Goal: Information Seeking & Learning: Learn about a topic

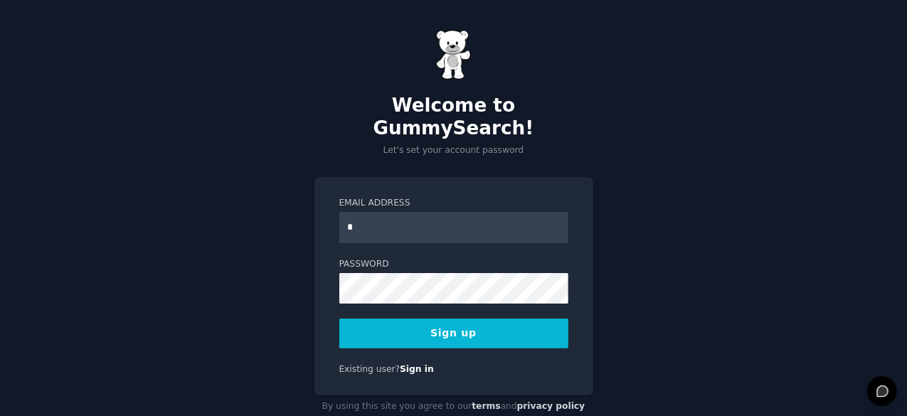
type input "**********"
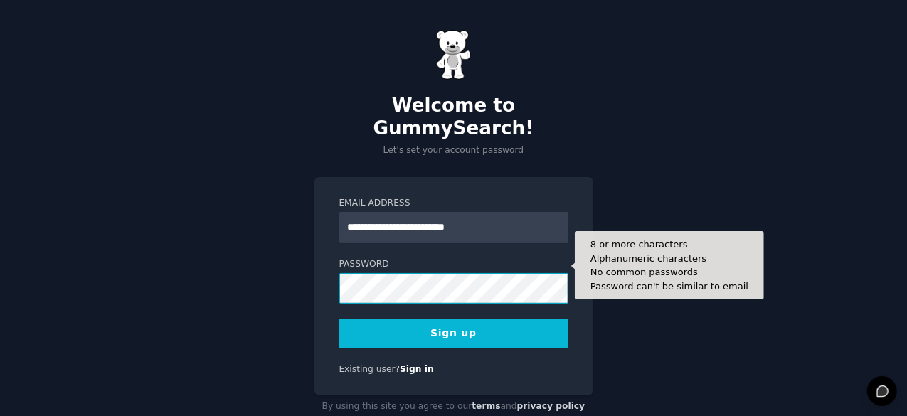
click at [339, 319] on button "Sign up" at bounding box center [453, 334] width 229 height 30
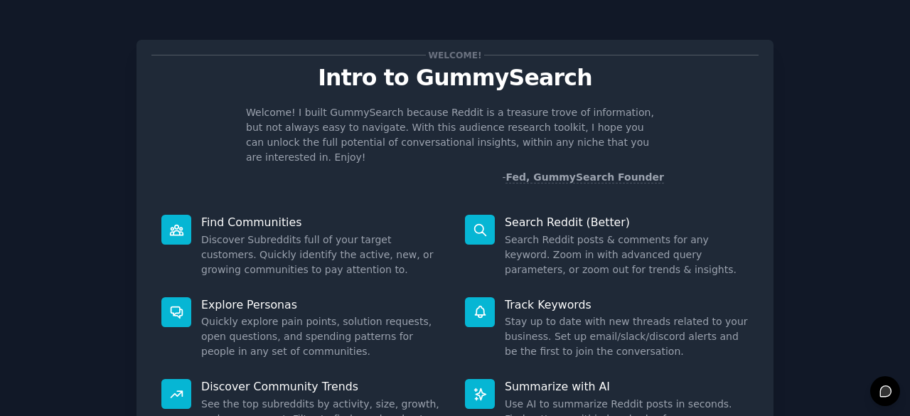
scroll to position [139, 0]
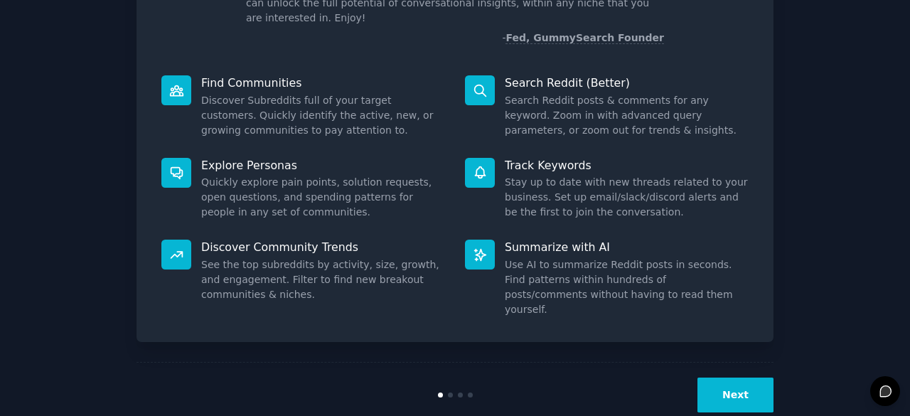
click at [757, 378] on button "Next" at bounding box center [735, 395] width 76 height 35
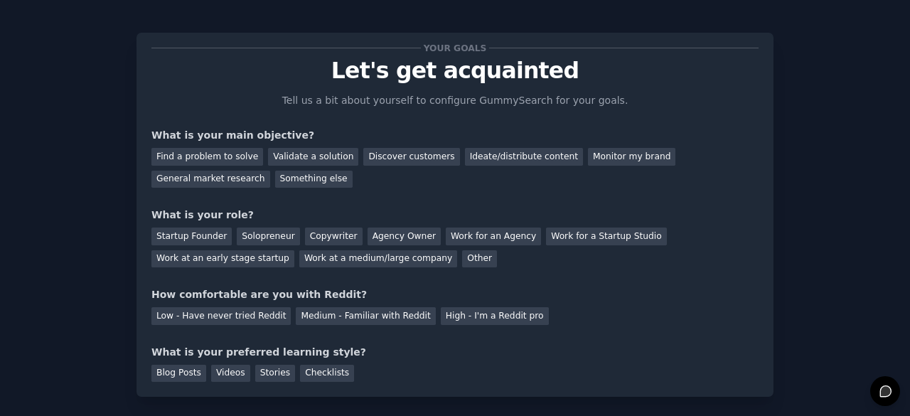
scroll to position [92, 0]
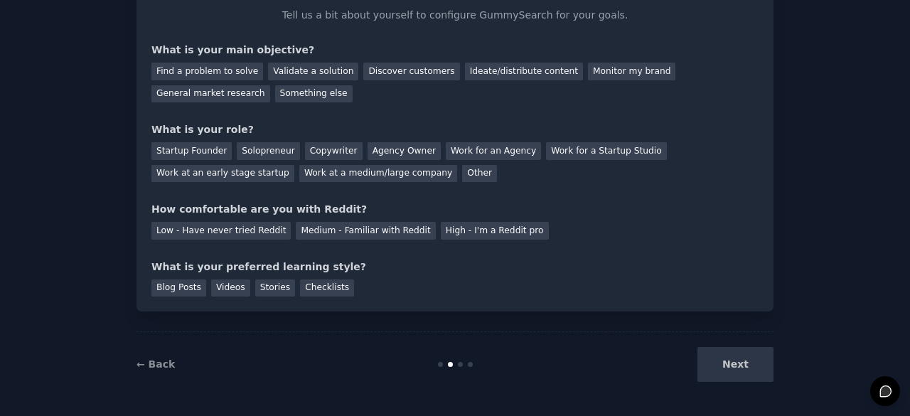
click at [740, 362] on div "Next" at bounding box center [667, 364] width 213 height 35
click at [275, 97] on div "Something else" at bounding box center [313, 94] width 77 height 18
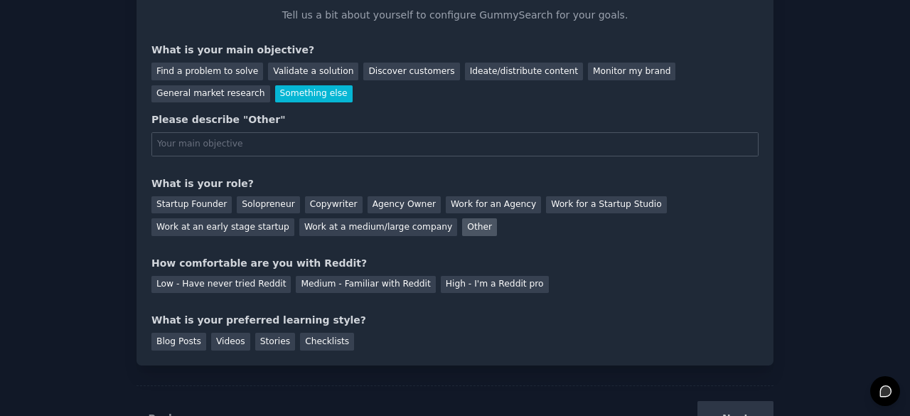
click at [462, 228] on div "Other" at bounding box center [479, 227] width 35 height 18
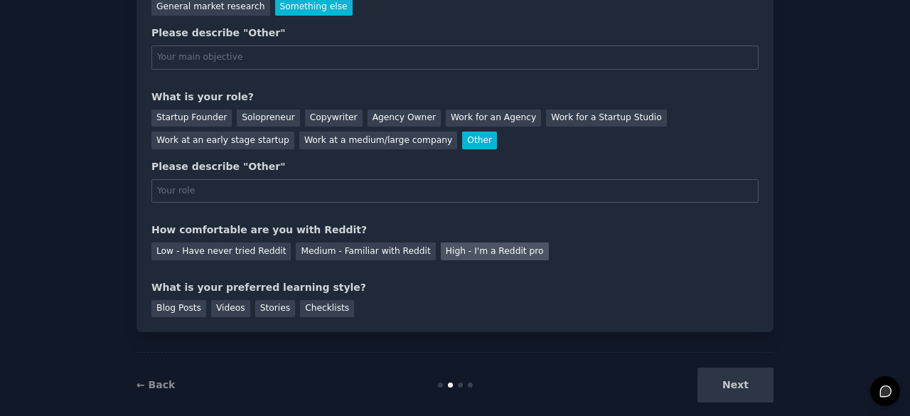
scroll to position [193, 0]
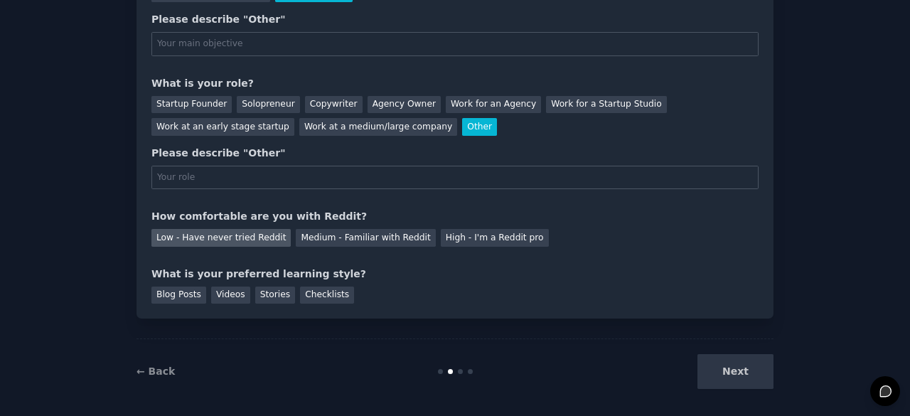
click at [252, 244] on div "Low - Have never tried Reddit" at bounding box center [220, 238] width 139 height 18
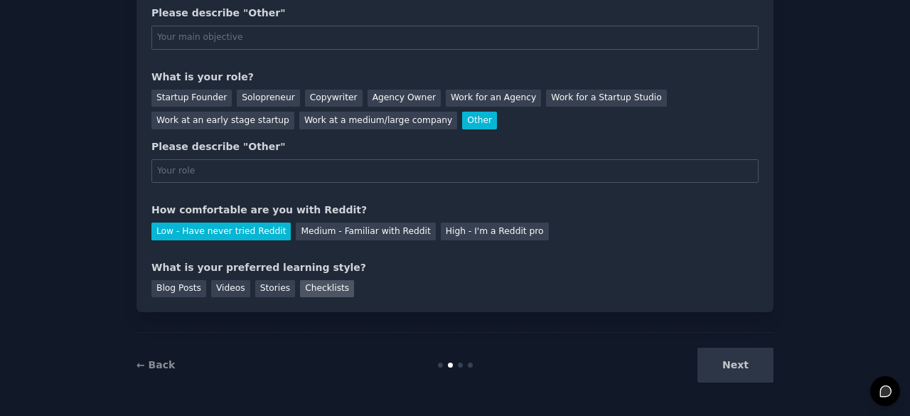
click at [300, 290] on div "Checklists" at bounding box center [327, 289] width 54 height 18
click at [406, 43] on input "text" at bounding box center [454, 38] width 607 height 24
type input "/"
click at [327, 178] on input "text" at bounding box center [454, 171] width 607 height 24
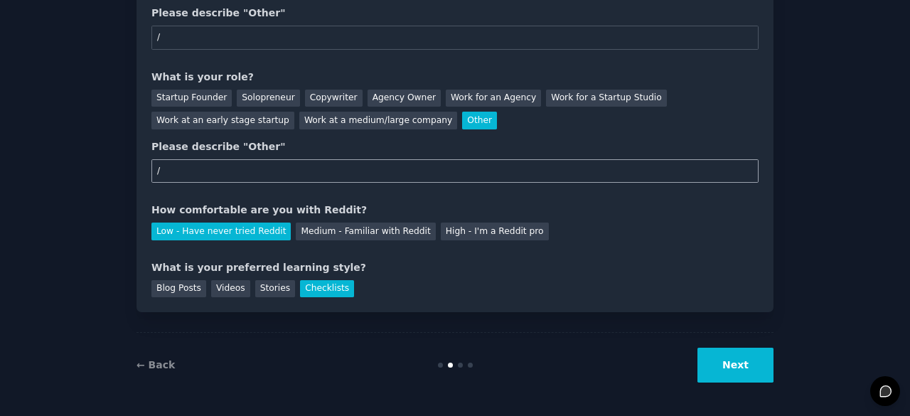
type input "/"
click at [732, 358] on button "Next" at bounding box center [735, 365] width 76 height 35
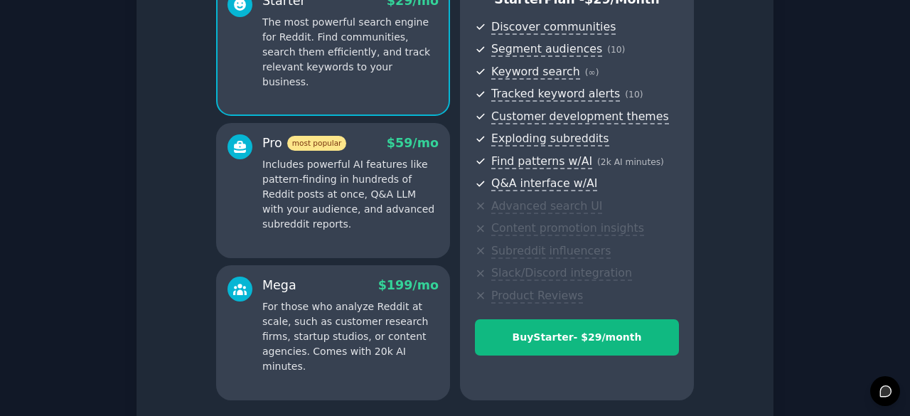
scroll to position [264, 0]
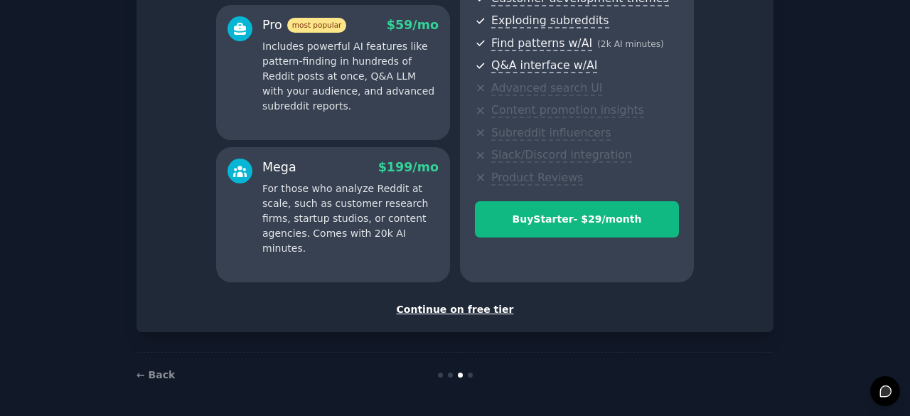
click at [469, 310] on div "Continue on free tier" at bounding box center [454, 309] width 607 height 15
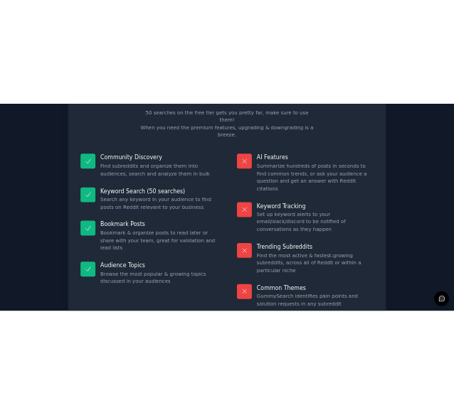
scroll to position [130, 0]
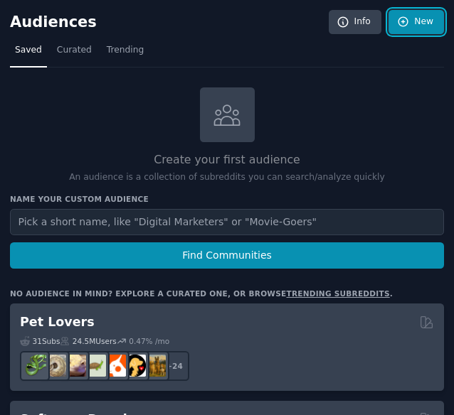
click at [413, 21] on link "New" at bounding box center [415, 22] width 55 height 24
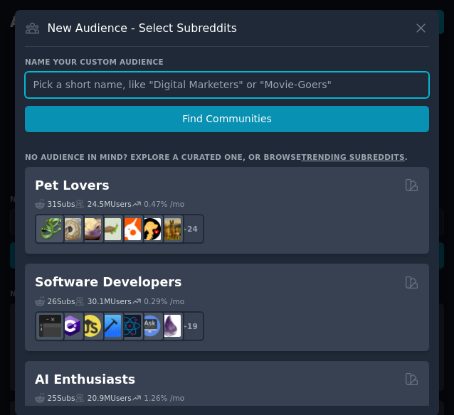
click at [104, 82] on input "text" at bounding box center [227, 85] width 404 height 26
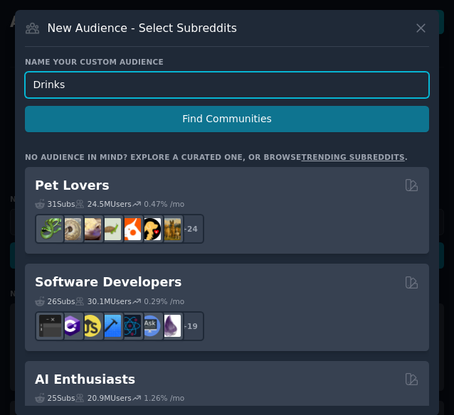
type input "Drinks"
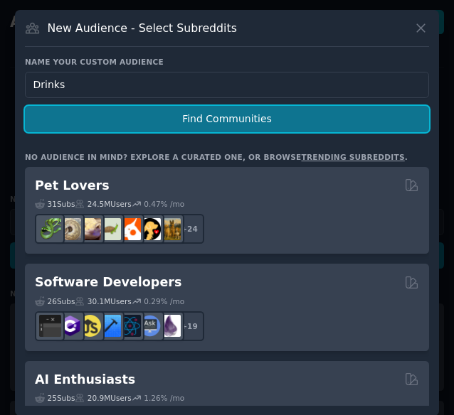
click at [139, 124] on button "Find Communities" at bounding box center [227, 119] width 404 height 26
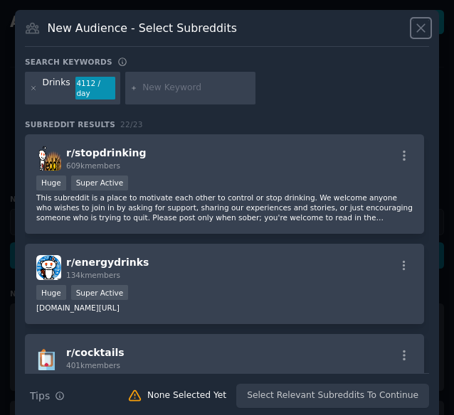
click at [417, 25] on icon at bounding box center [420, 28] width 15 height 15
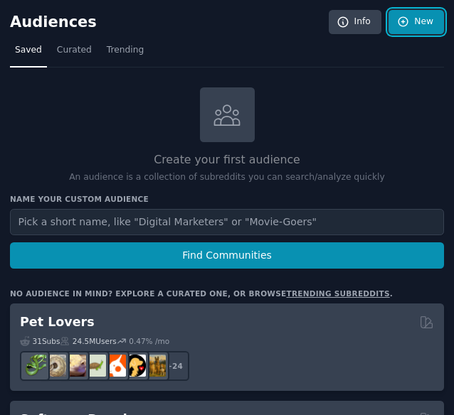
click at [397, 28] on link "New" at bounding box center [415, 22] width 55 height 24
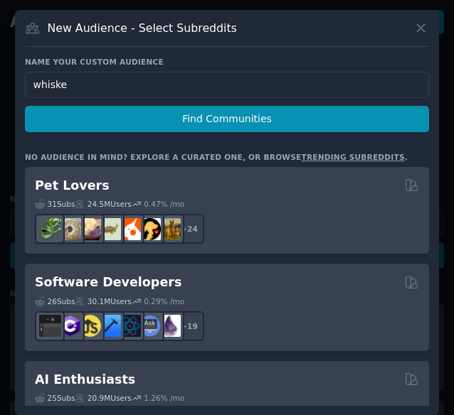
type input "whiskey"
click button "Find Communities" at bounding box center [227, 119] width 404 height 26
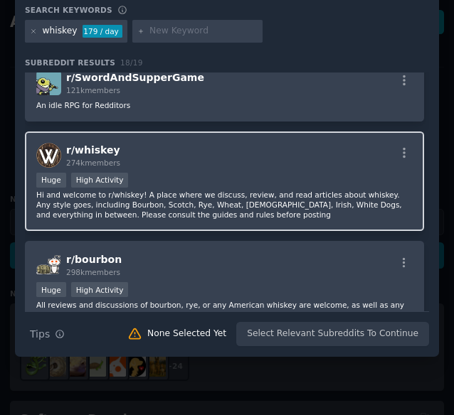
scroll to position [13, 0]
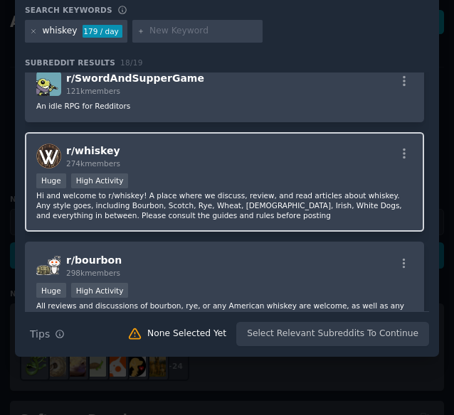
click at [210, 184] on div "Huge High Activity" at bounding box center [224, 182] width 376 height 18
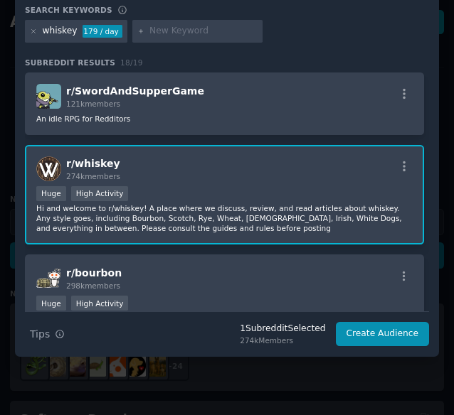
scroll to position [0, 0]
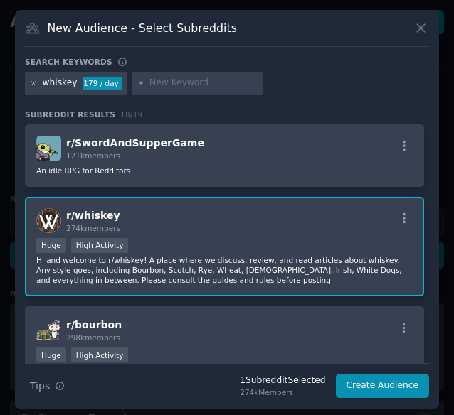
click at [33, 80] on icon at bounding box center [34, 84] width 8 height 8
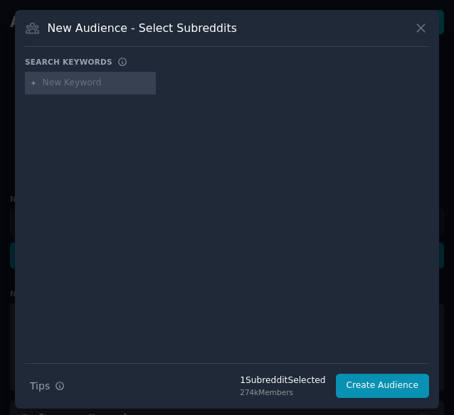
click at [71, 82] on input "text" at bounding box center [97, 83] width 108 height 13
click at [66, 90] on div at bounding box center [90, 83] width 131 height 23
click at [68, 86] on input "text" at bounding box center [97, 83] width 108 height 13
click at [75, 83] on input "text" at bounding box center [97, 83] width 108 height 13
type input "rum"
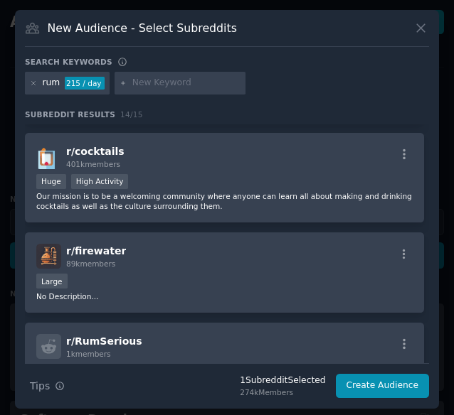
scroll to position [264, 0]
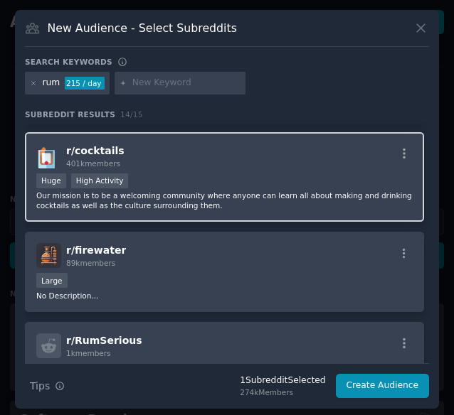
click at [179, 177] on div "Huge High Activity" at bounding box center [224, 182] width 376 height 18
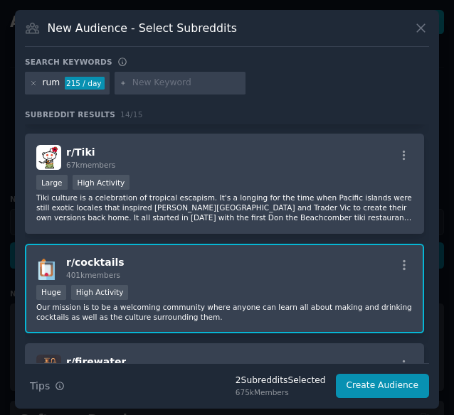
scroll to position [0, 0]
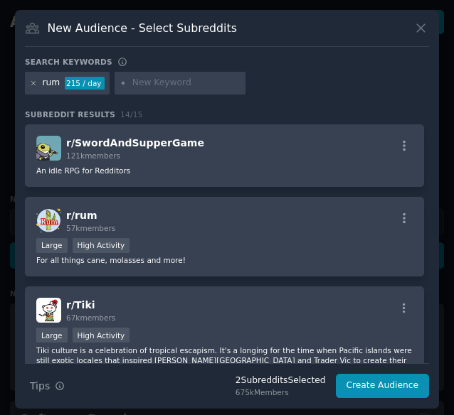
click at [33, 82] on icon at bounding box center [34, 83] width 4 height 4
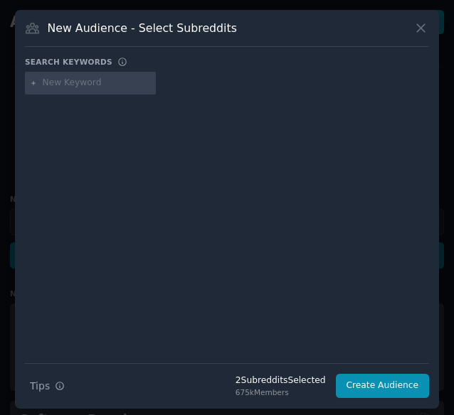
click at [58, 87] on input "text" at bounding box center [97, 83] width 108 height 13
type input "amaretto"
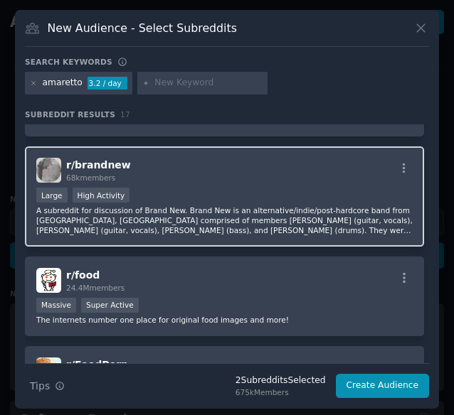
scroll to position [360, 0]
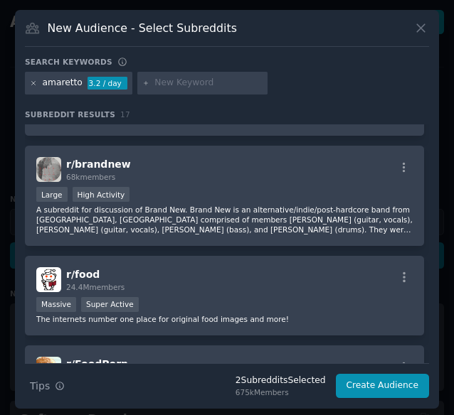
click at [36, 82] on icon at bounding box center [34, 84] width 8 height 8
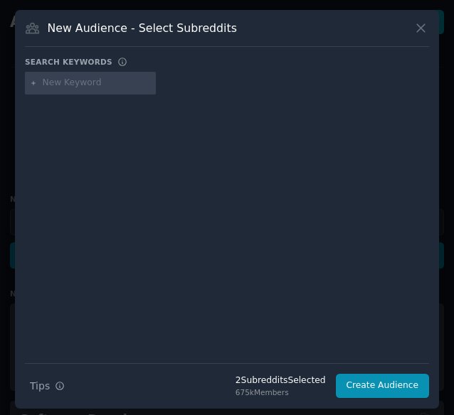
click at [36, 82] on icon at bounding box center [34, 84] width 8 height 8
click at [60, 81] on input "text" at bounding box center [97, 83] width 108 height 13
type input "gin"
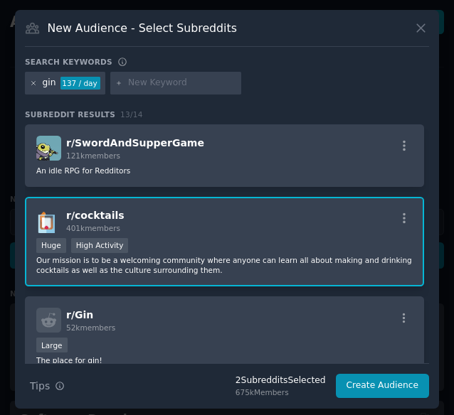
click at [33, 80] on icon at bounding box center [34, 84] width 8 height 8
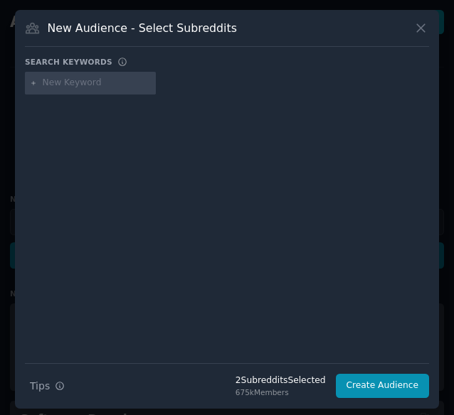
click at [49, 82] on input "text" at bounding box center [97, 83] width 108 height 13
type input "limoncello"
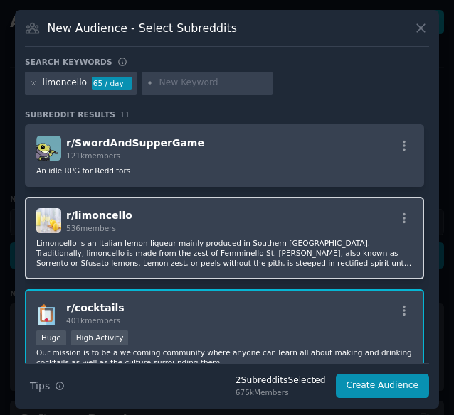
click at [161, 223] on div "r/ limoncello 536 members" at bounding box center [224, 220] width 376 height 25
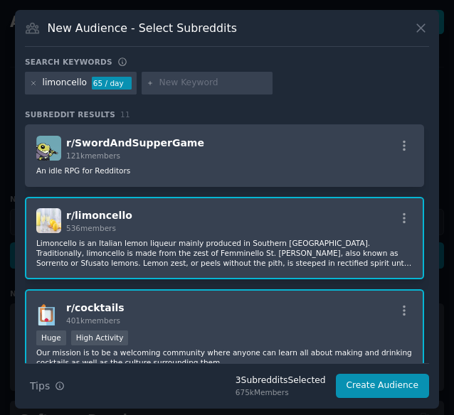
scroll to position [220, 0]
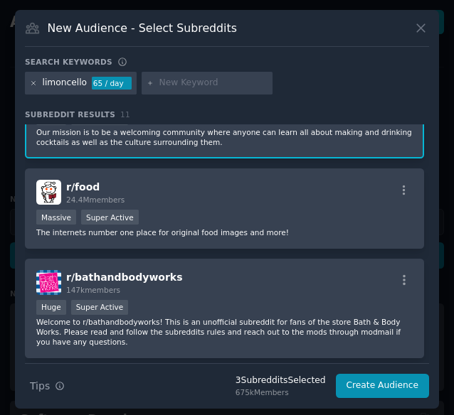
click at [32, 84] on icon at bounding box center [34, 84] width 8 height 8
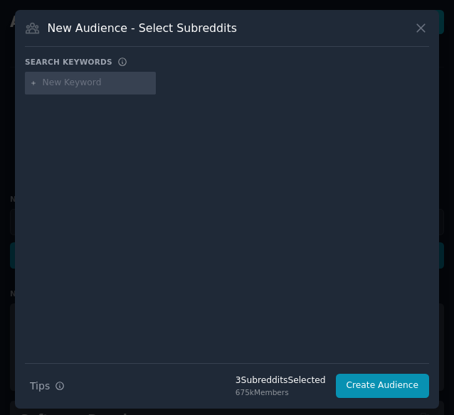
click at [68, 78] on input "text" at bounding box center [97, 83] width 108 height 13
type input "antwerp"
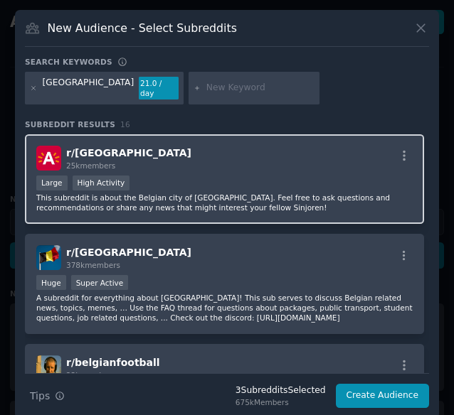
click at [161, 160] on div "r/ Antwerpen 25k members Large High Activity This subreddit is about the Belgia…" at bounding box center [224, 179] width 399 height 90
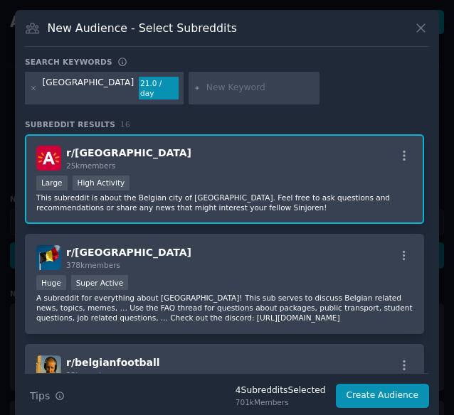
click at [209, 161] on div "r/ Antwerpen 25k members Large High Activity This subreddit is about the Belgia…" at bounding box center [224, 179] width 399 height 90
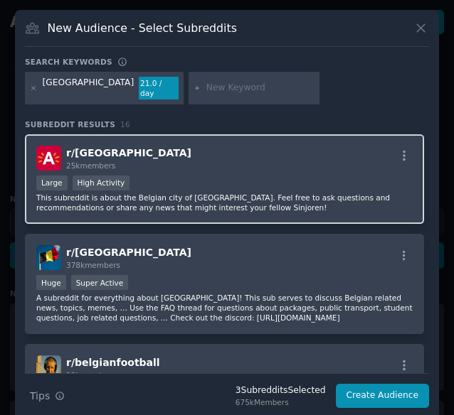
click at [199, 157] on div "r/ Antwerpen 25k members" at bounding box center [224, 158] width 376 height 25
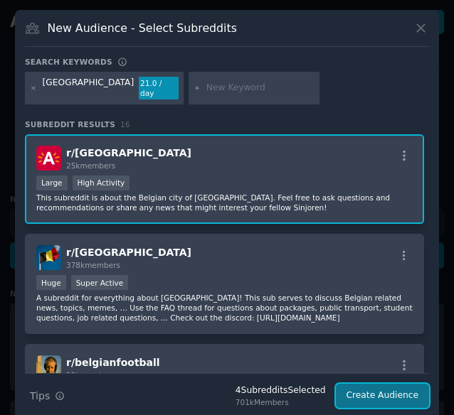
click at [370, 384] on button "Create Audience" at bounding box center [383, 396] width 94 height 24
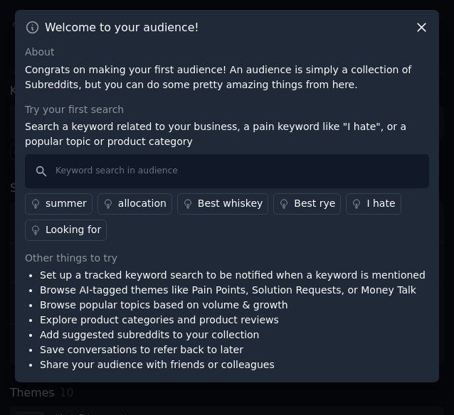
click at [417, 26] on icon at bounding box center [421, 27] width 8 height 8
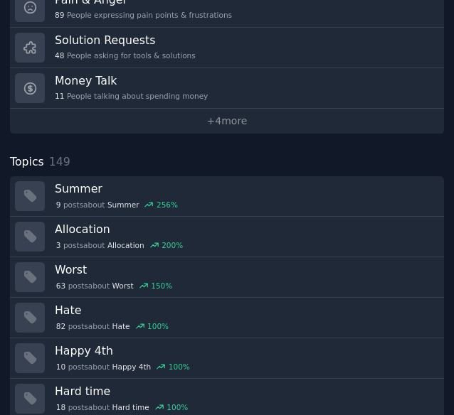
scroll to position [574, 0]
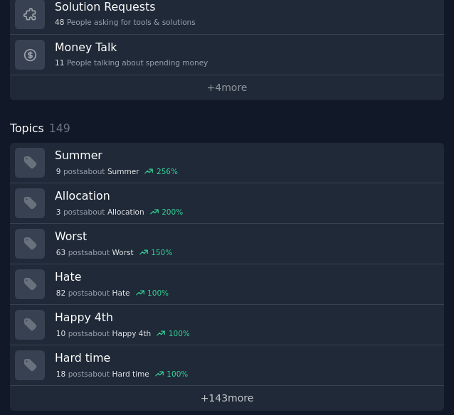
click at [208, 386] on link "+ 143 more" at bounding box center [227, 398] width 434 height 25
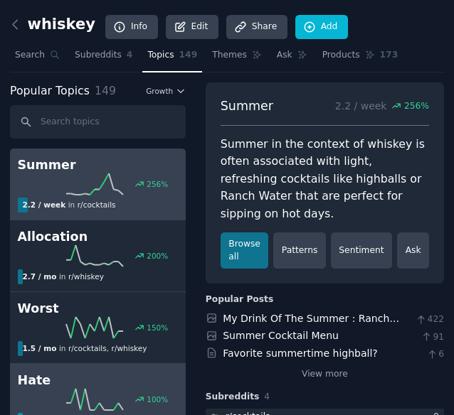
click at [116, 373] on h2 "Hate" at bounding box center [98, 381] width 161 height 18
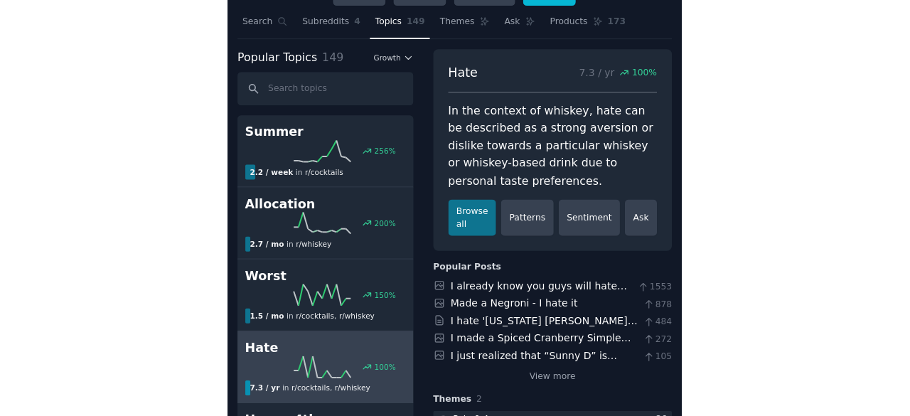
scroll to position [32, 0]
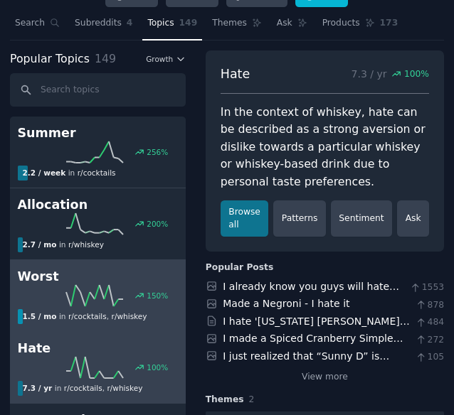
click at [124, 278] on h2 "Worst" at bounding box center [98, 277] width 161 height 18
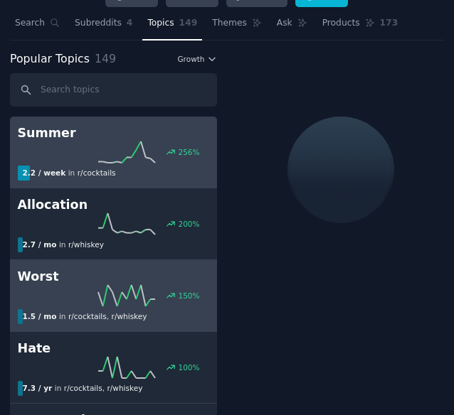
click at [107, 139] on h2 "Summer" at bounding box center [114, 133] width 192 height 18
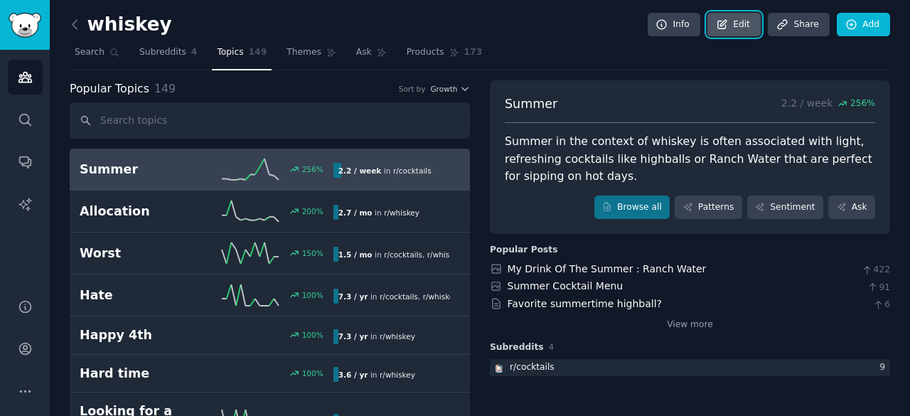
click at [726, 23] on icon at bounding box center [722, 24] width 9 height 9
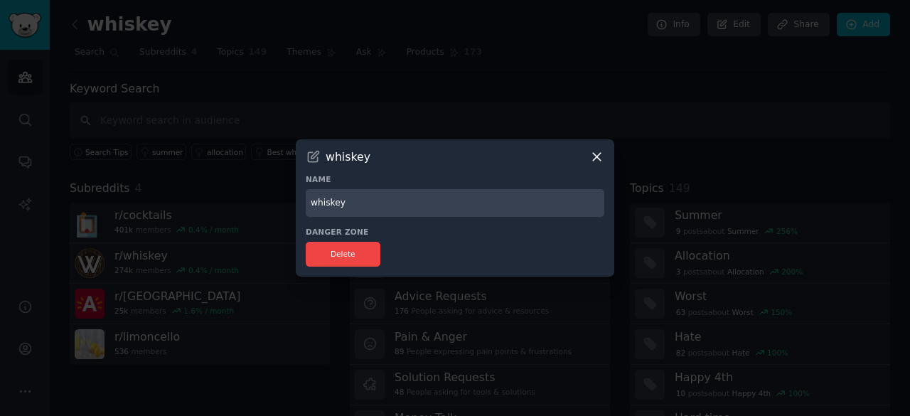
click at [593, 159] on icon at bounding box center [596, 156] width 15 height 15
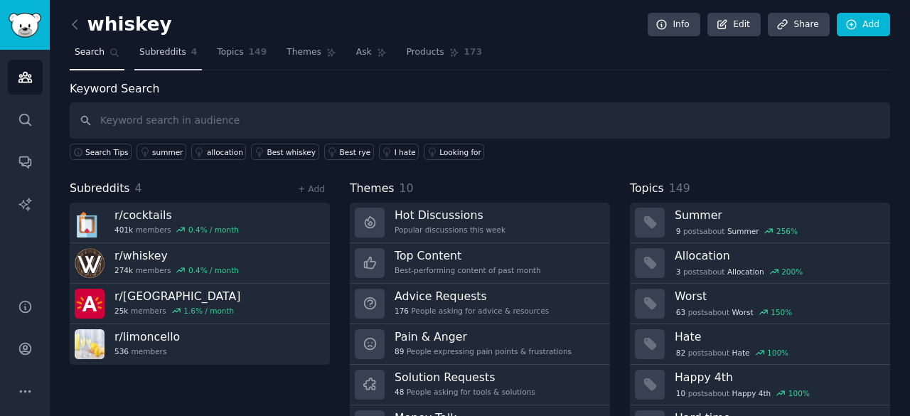
click at [157, 46] on span "Subreddits" at bounding box center [162, 52] width 47 height 13
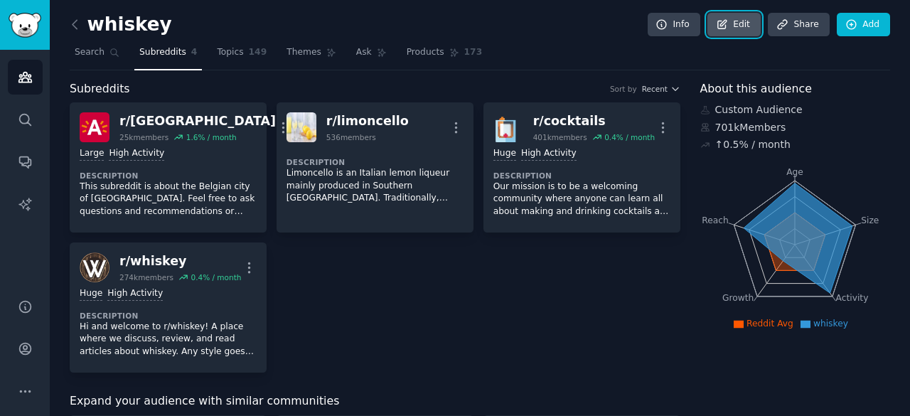
click at [734, 30] on link "Edit" at bounding box center [733, 25] width 53 height 24
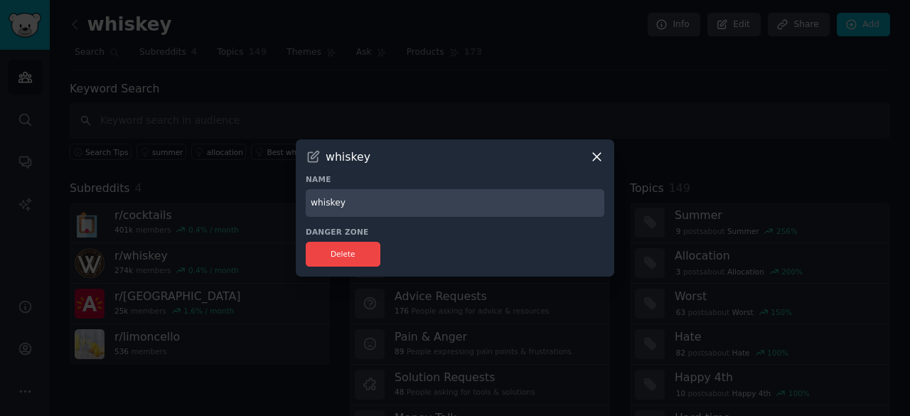
click at [599, 151] on icon at bounding box center [596, 156] width 15 height 15
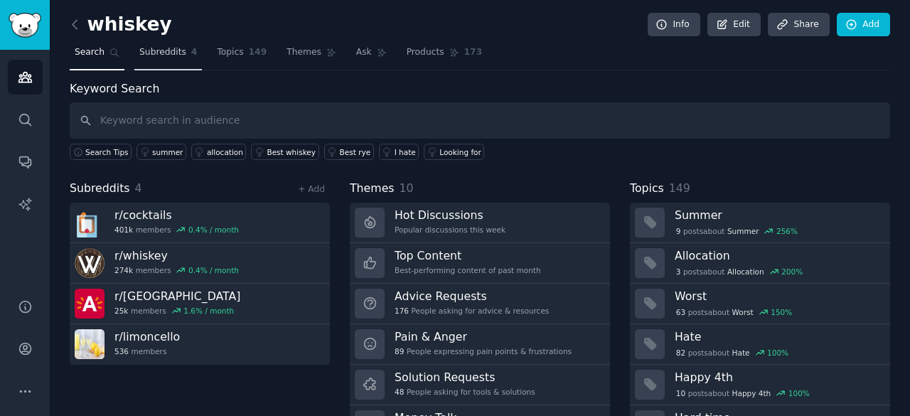
click at [157, 63] on link "Subreddits 4" at bounding box center [168, 55] width 68 height 29
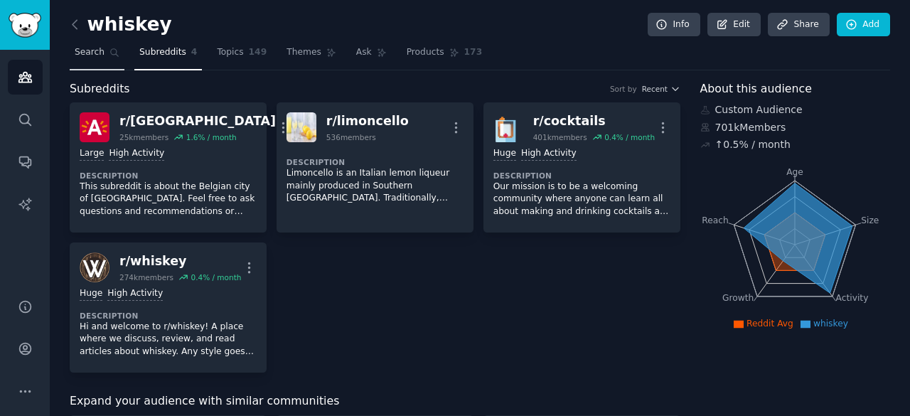
click at [109, 51] on icon at bounding box center [114, 53] width 10 height 10
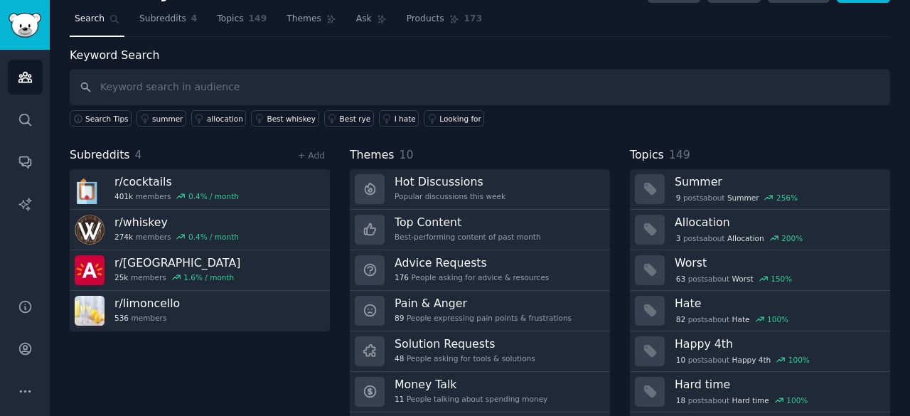
scroll to position [34, 0]
click at [313, 153] on link "+ Add" at bounding box center [311, 155] width 27 height 10
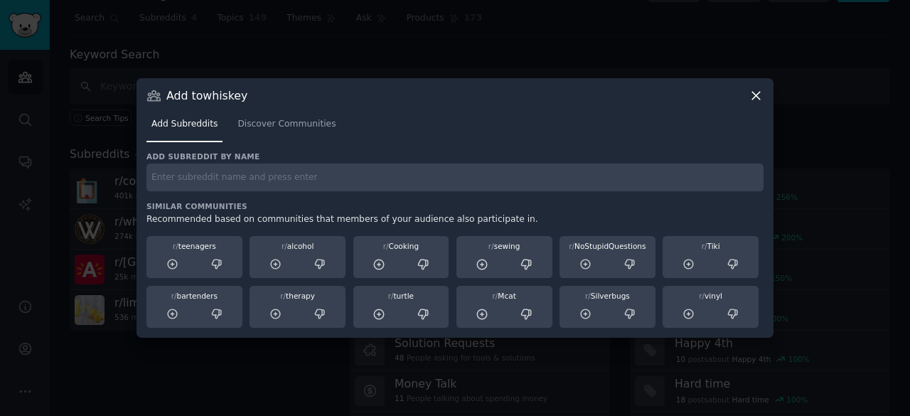
click at [245, 184] on input "text" at bounding box center [454, 178] width 617 height 28
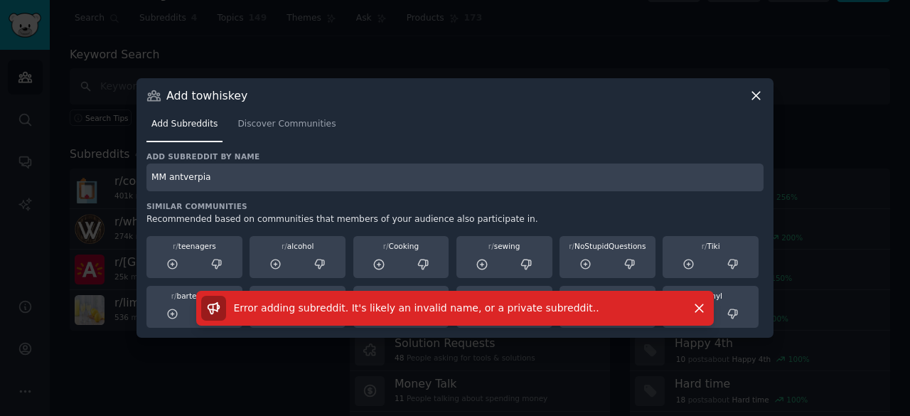
click at [170, 178] on input "MM antverpia" at bounding box center [454, 178] width 617 height 28
click at [697, 304] on icon "button" at bounding box center [699, 308] width 15 height 15
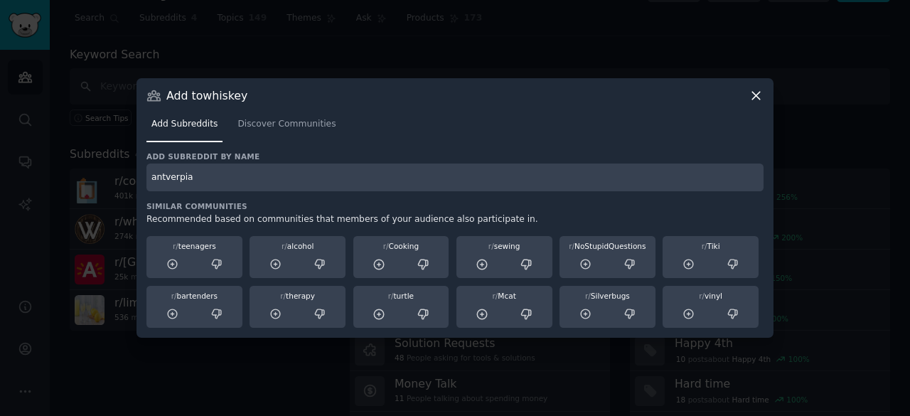
click at [384, 181] on input "antverpia" at bounding box center [454, 178] width 617 height 28
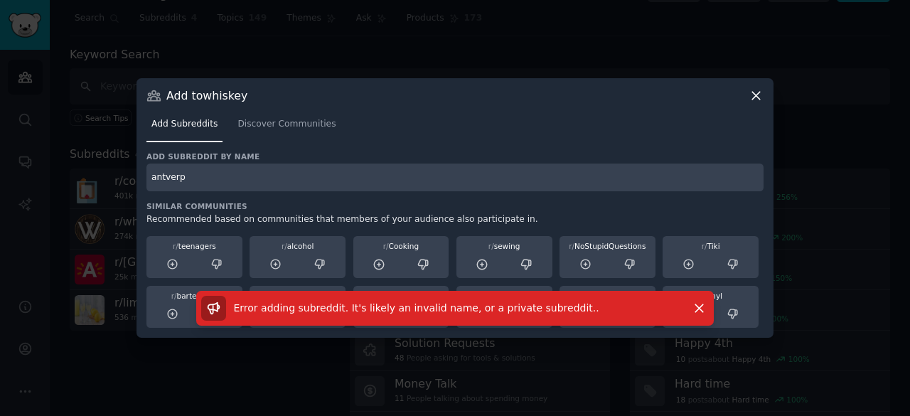
click at [255, 172] on input "antverp" at bounding box center [454, 178] width 617 height 28
click at [255, 172] on input "antve" at bounding box center [454, 178] width 617 height 28
type input "ant"
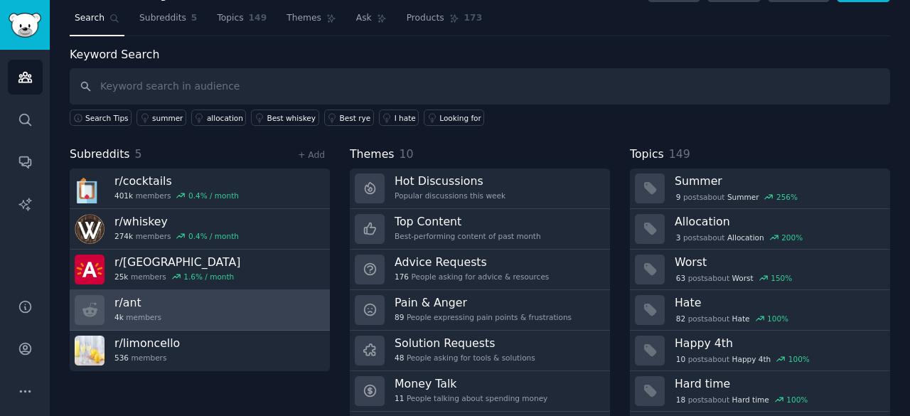
click at [284, 312] on link "r/ ant 4k members" at bounding box center [200, 310] width 260 height 41
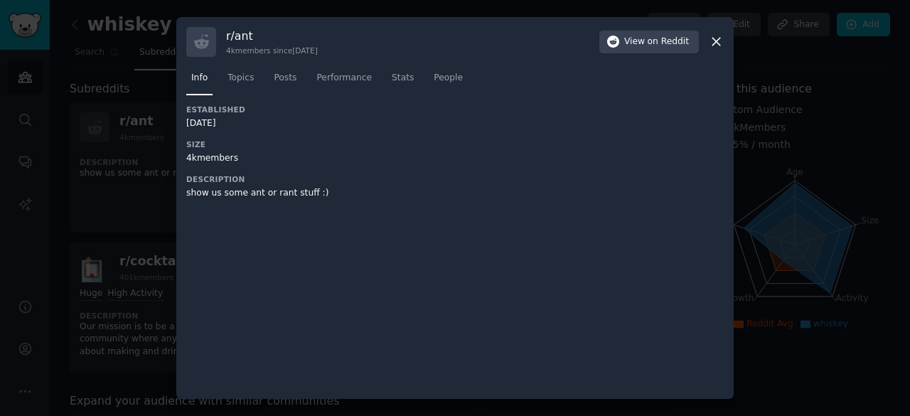
click at [700, 45] on div "r/ ant 4k members since 03/18/2010 View on Reddit" at bounding box center [455, 42] width 538 height 30
click at [722, 46] on icon at bounding box center [716, 41] width 15 height 15
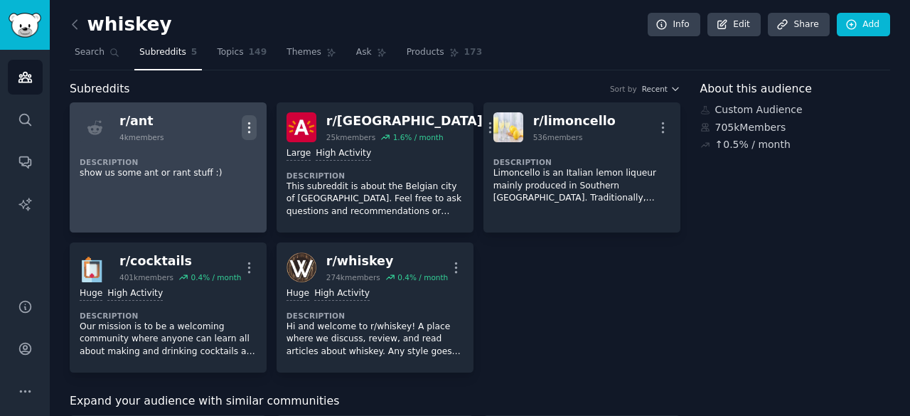
click at [245, 125] on icon "button" at bounding box center [249, 127] width 15 height 15
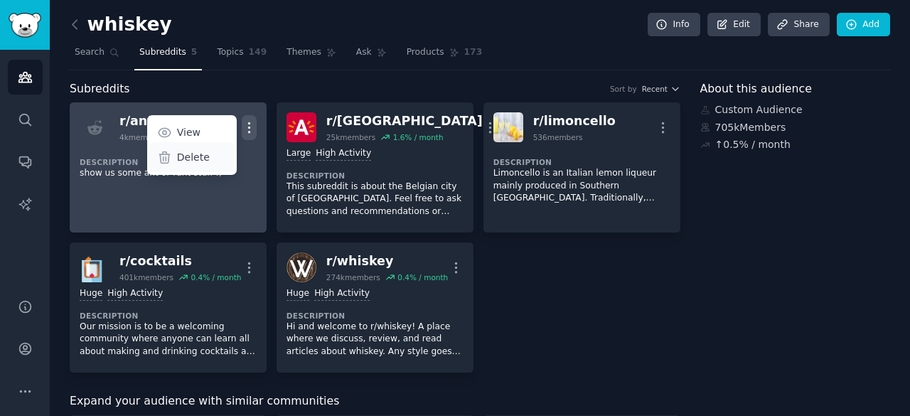
click at [212, 154] on div "Delete" at bounding box center [191, 157] width 85 height 30
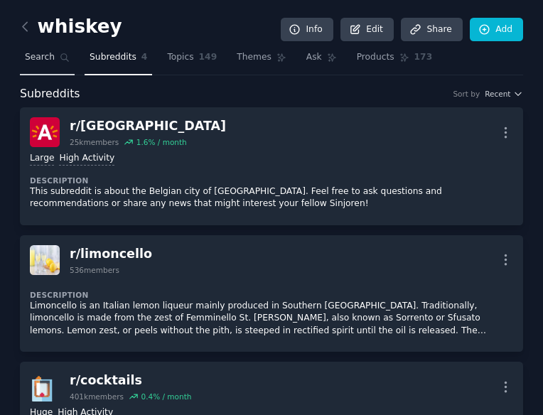
click at [46, 68] on link "Search" at bounding box center [47, 60] width 55 height 29
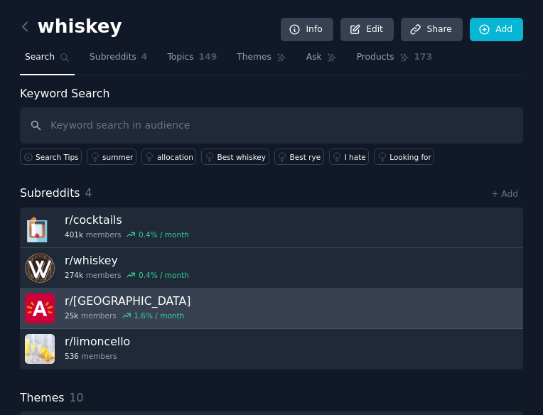
click at [506, 306] on link "r/ Antwerpen 25k members 1.6 % / month" at bounding box center [271, 309] width 503 height 41
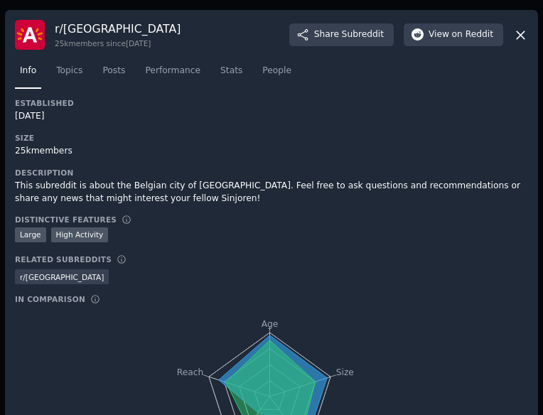
scroll to position [1, 0]
click at [517, 31] on icon at bounding box center [521, 35] width 8 height 8
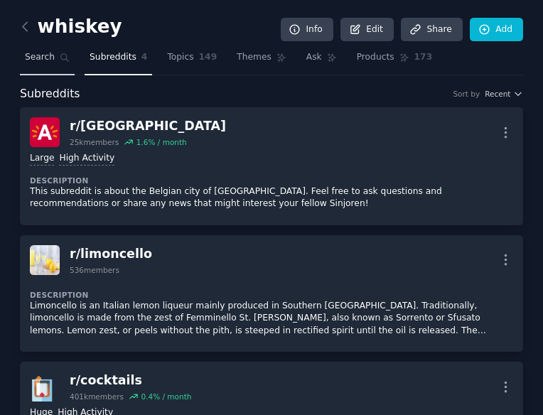
click at [57, 68] on link "Search" at bounding box center [47, 60] width 55 height 29
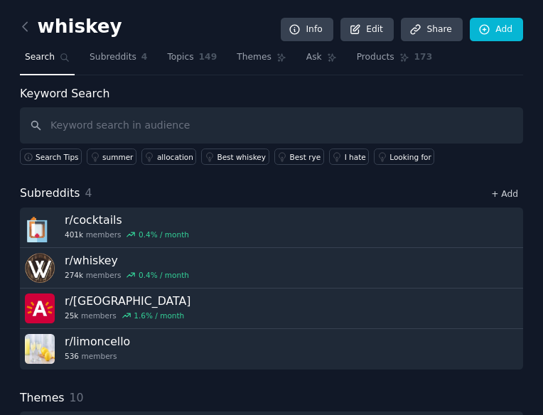
click at [496, 191] on link "+ Add" at bounding box center [504, 194] width 27 height 10
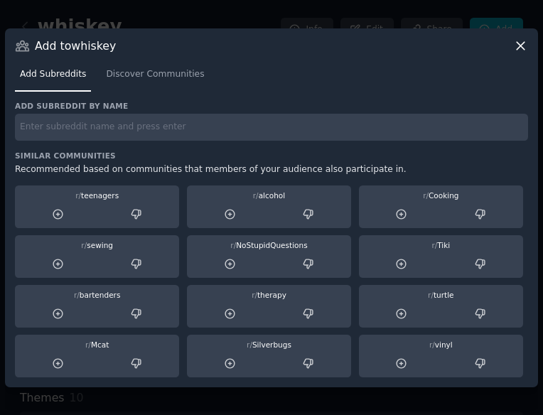
click at [302, 197] on div "r/ alcohol" at bounding box center [269, 196] width 154 height 10
click at [268, 128] on input "text" at bounding box center [271, 128] width 513 height 28
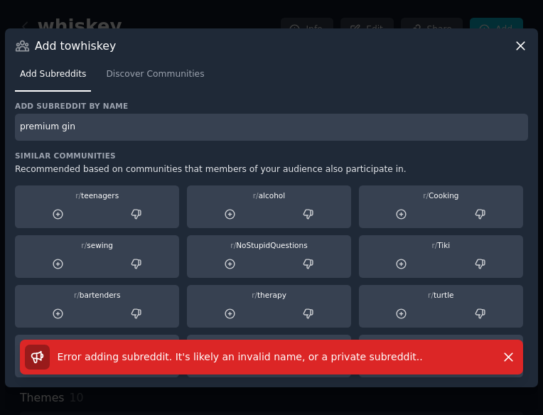
click at [56, 127] on input "premium gin" at bounding box center [271, 128] width 513 height 28
click at [118, 134] on input "premiumgin" at bounding box center [271, 128] width 513 height 28
type input "gin"
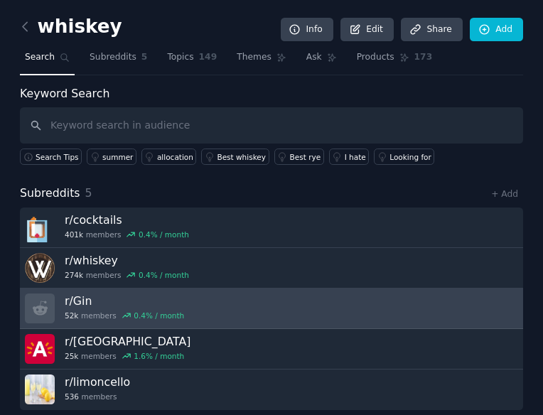
click at [406, 302] on link "r/ Gin 52k members 0.4 % / month" at bounding box center [271, 309] width 503 height 41
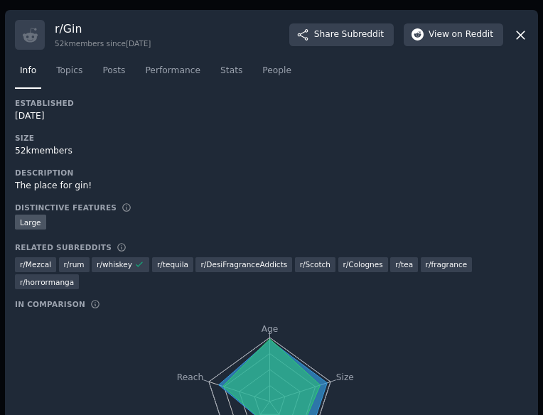
click at [516, 38] on icon at bounding box center [520, 35] width 15 height 15
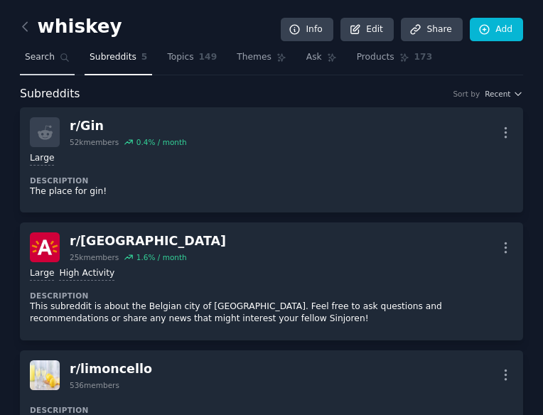
click at [40, 59] on span "Search" at bounding box center [40, 57] width 30 height 13
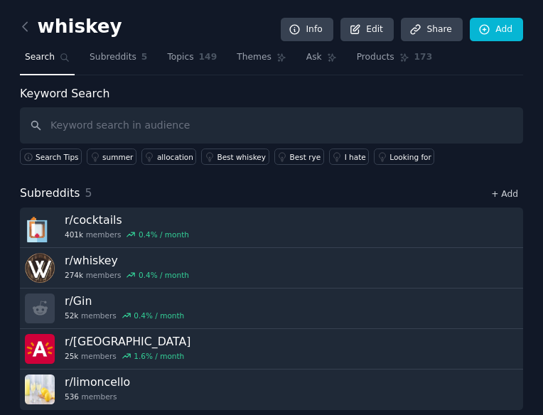
click at [496, 189] on link "+ Add" at bounding box center [504, 194] width 27 height 10
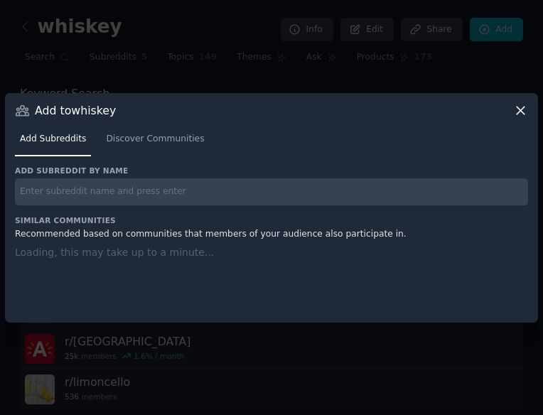
click at [375, 190] on input "text" at bounding box center [271, 192] width 513 height 28
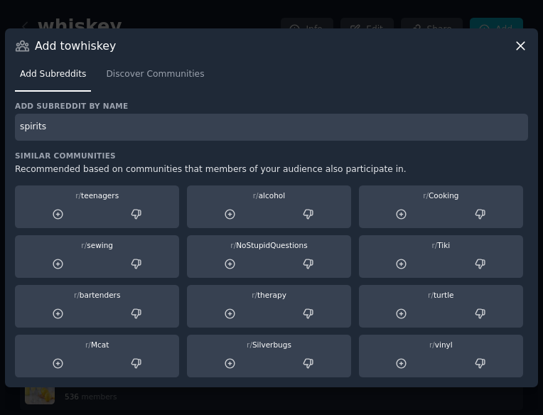
click at [375, 117] on input "spirits" at bounding box center [271, 128] width 513 height 28
type input "spirits"
click at [186, 79] on span "Discover Communities" at bounding box center [155, 74] width 98 height 13
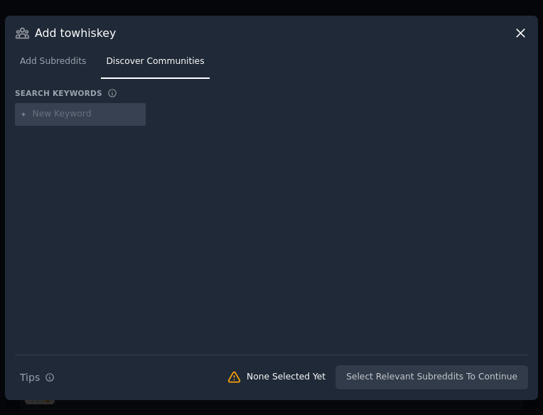
click at [525, 32] on icon at bounding box center [520, 33] width 15 height 15
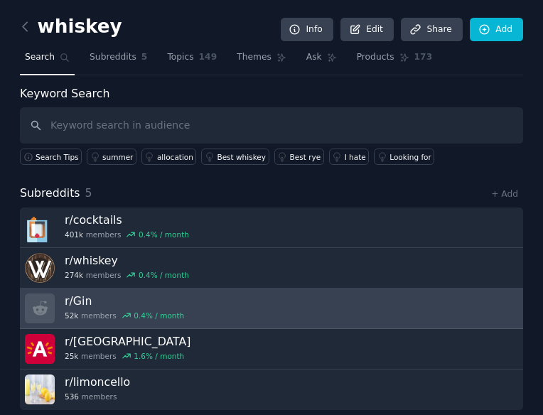
click at [491, 306] on link "r/ Gin 52k members 0.4 % / month" at bounding box center [271, 309] width 503 height 41
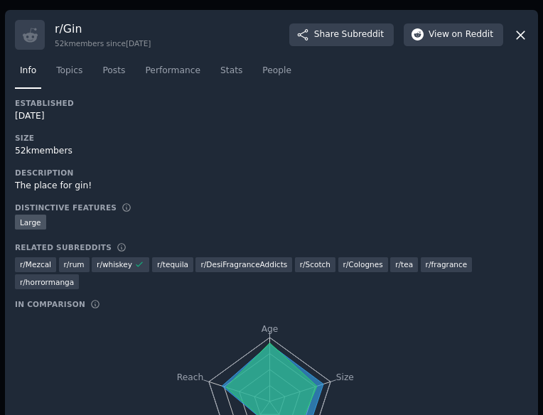
click at [518, 42] on icon at bounding box center [520, 35] width 15 height 15
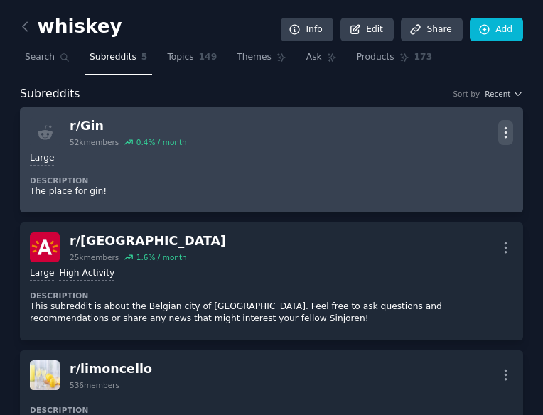
click at [503, 136] on icon "button" at bounding box center [505, 132] width 15 height 15
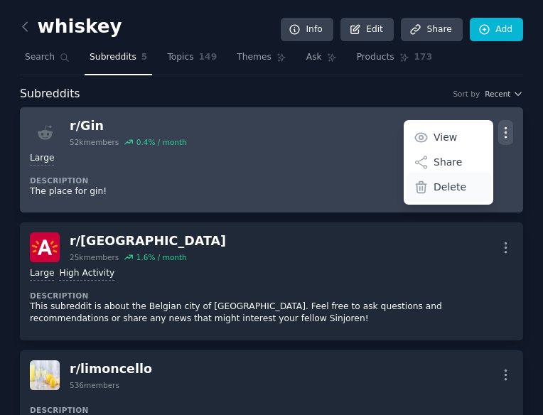
click at [471, 191] on div "Delete" at bounding box center [449, 187] width 85 height 30
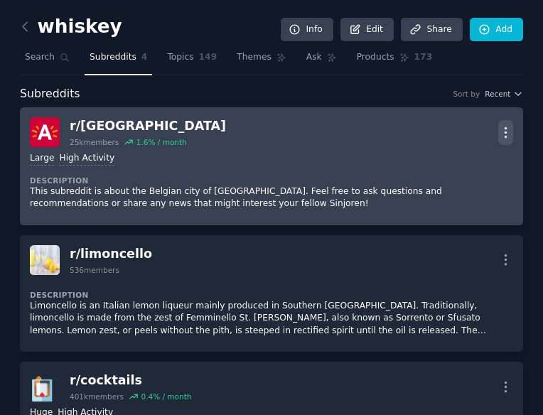
click at [509, 122] on button "More" at bounding box center [505, 132] width 15 height 25
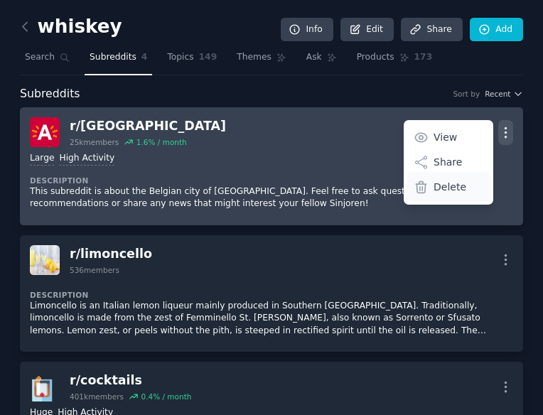
click at [428, 191] on div "Delete" at bounding box center [449, 187] width 85 height 30
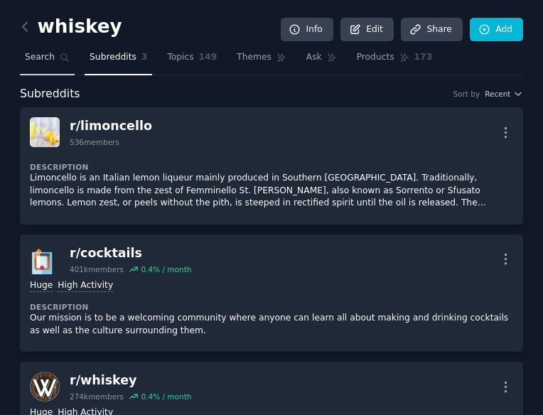
click at [60, 53] on icon at bounding box center [65, 58] width 10 height 10
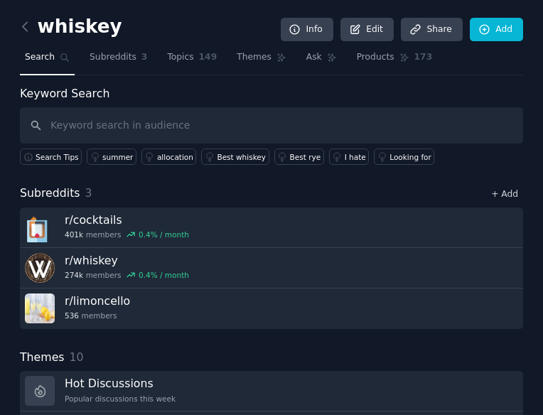
click at [506, 190] on link "+ Add" at bounding box center [504, 194] width 27 height 10
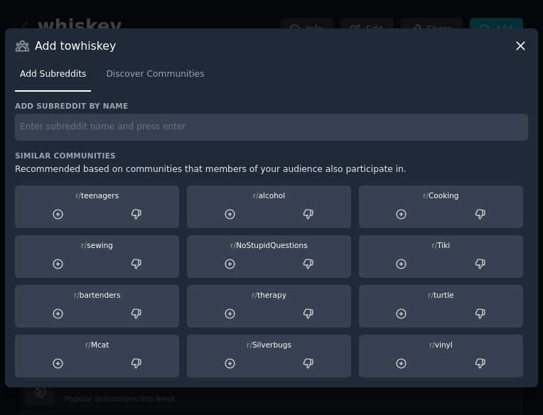
click at [168, 136] on input "text" at bounding box center [271, 128] width 513 height 28
click at [155, 75] on span "Discover Communities" at bounding box center [155, 74] width 98 height 13
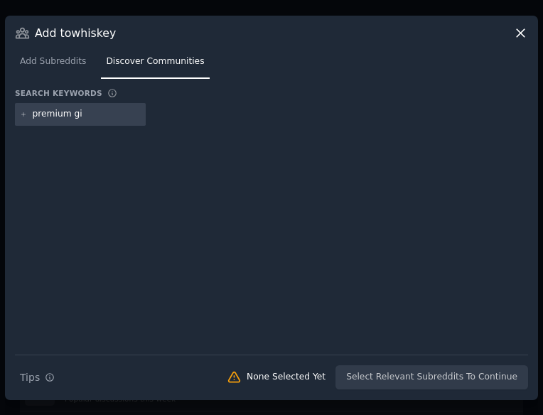
type input "premium gin"
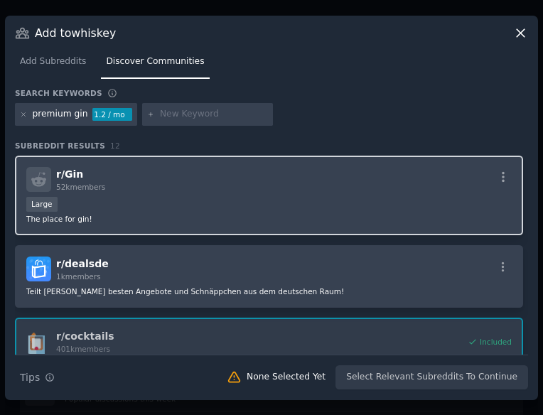
click at [130, 198] on div "Large" at bounding box center [269, 206] width 486 height 18
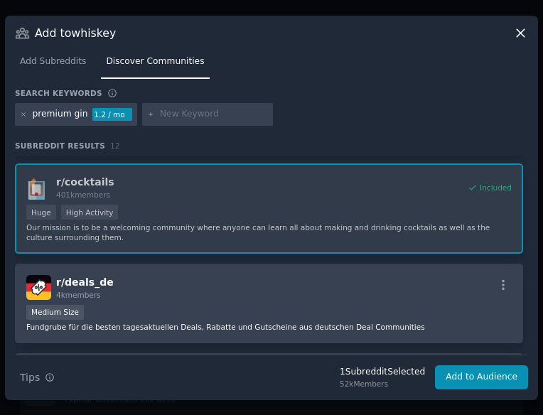
scroll to position [159, 0]
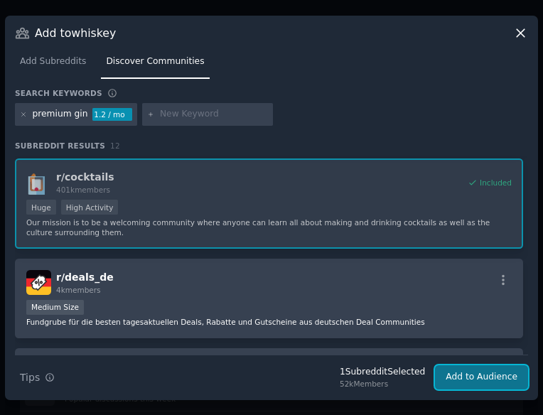
click at [456, 373] on button "Add to Audience" at bounding box center [481, 377] width 93 height 24
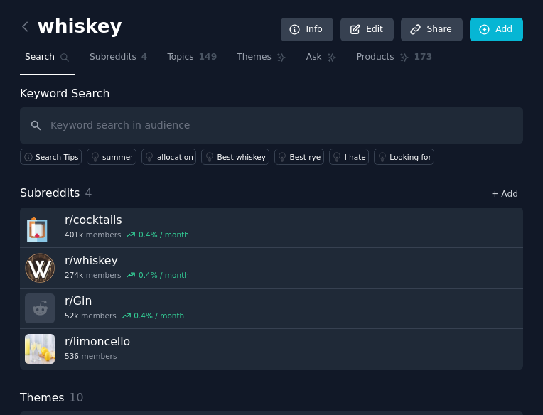
click at [512, 192] on link "+ Add" at bounding box center [504, 194] width 27 height 10
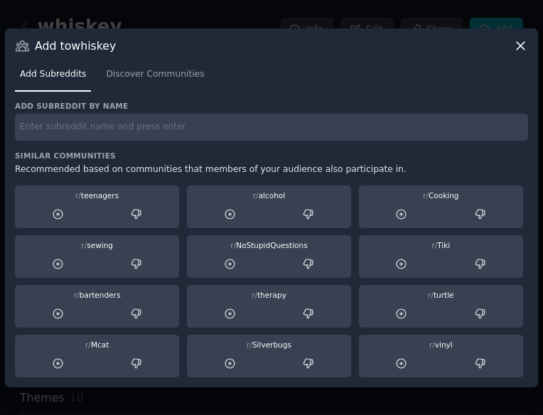
click at [166, 144] on div "Add subreddit by name Similar Communities Recommended based on communities that…" at bounding box center [271, 239] width 513 height 277
click at [151, 77] on span "Discover Communities" at bounding box center [155, 74] width 98 height 13
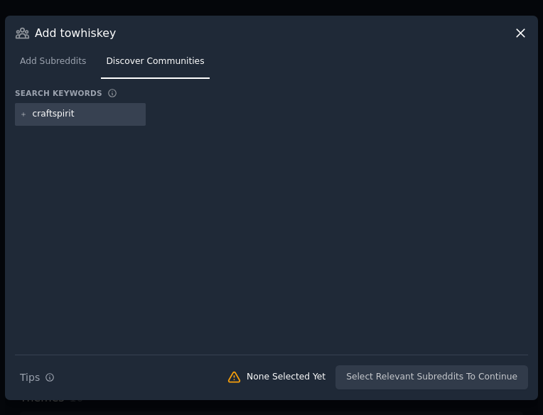
type input "craftspirits"
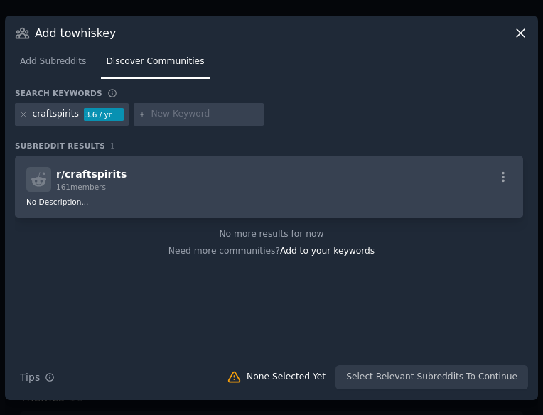
click at [49, 114] on div "craftspirits" at bounding box center [56, 114] width 46 height 13
click at [24, 114] on icon at bounding box center [24, 115] width 8 height 8
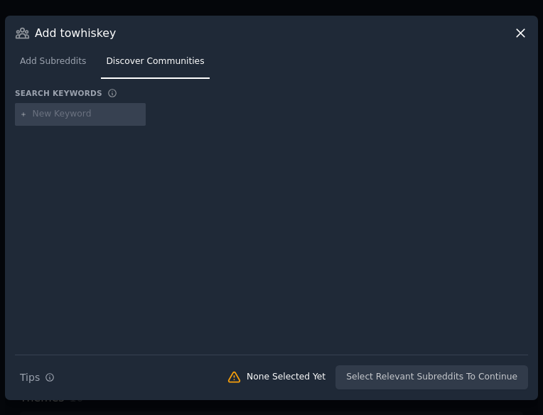
click at [64, 114] on input "text" at bounding box center [87, 114] width 108 height 13
type input "spirits"
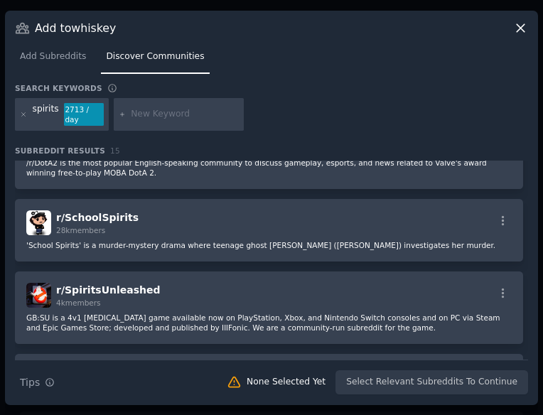
scroll to position [143, 0]
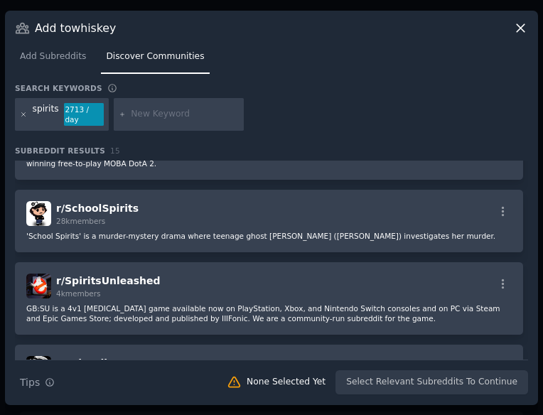
click at [25, 116] on icon at bounding box center [24, 115] width 8 height 8
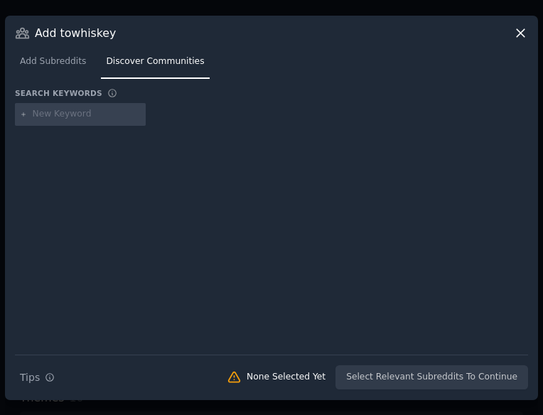
click at [65, 119] on input "text" at bounding box center [87, 114] width 108 height 13
type input "luxuryalcohol"
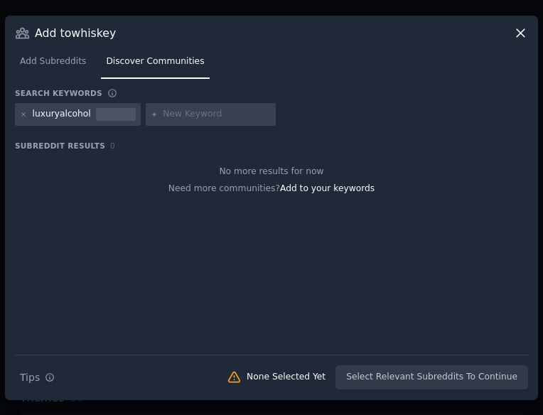
click at [57, 116] on div "luxuryalcohol" at bounding box center [62, 114] width 58 height 13
click at [24, 116] on icon at bounding box center [24, 115] width 8 height 8
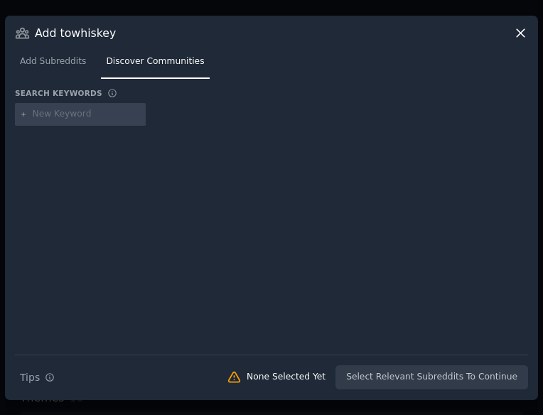
click at [87, 120] on input "text" at bounding box center [87, 114] width 108 height 13
type input "luxury alcohol"
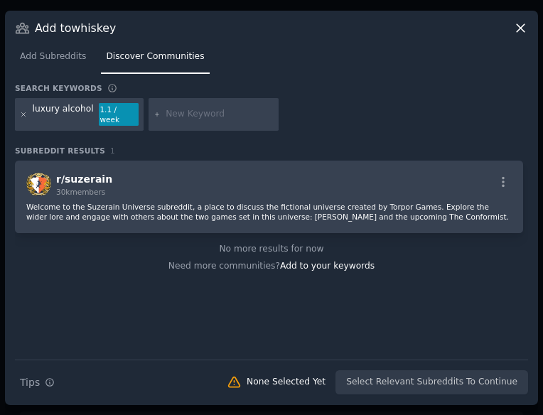
click at [23, 114] on icon at bounding box center [24, 115] width 8 height 8
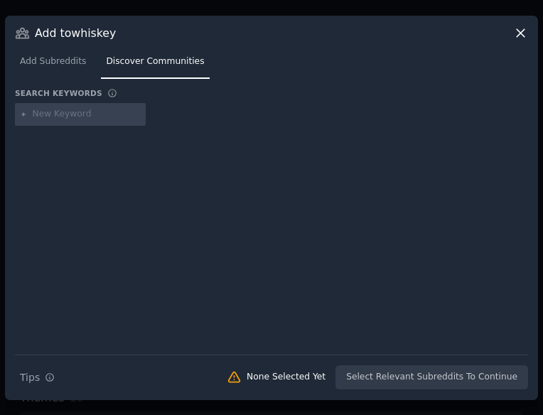
click at [85, 113] on input "text" at bounding box center [87, 114] width 108 height 13
type input "cocktail recipes"
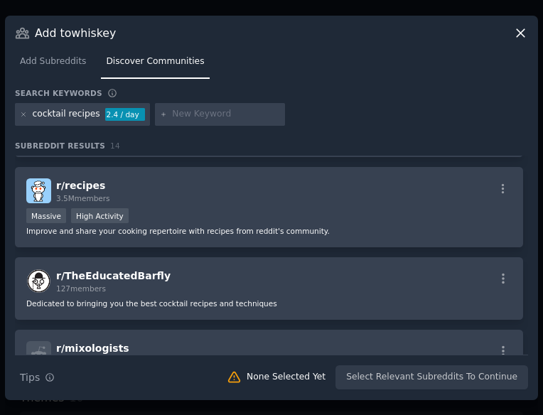
scroll to position [377, 0]
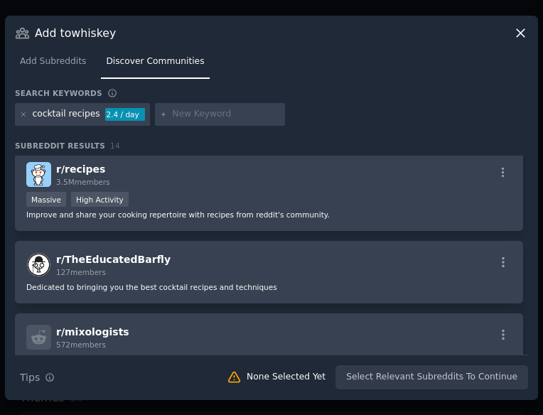
click at [525, 28] on icon at bounding box center [520, 33] width 15 height 15
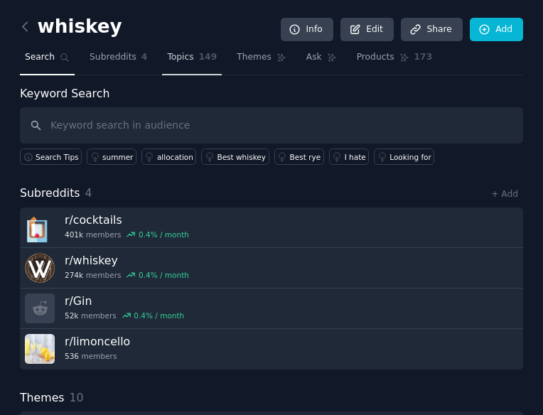
click at [167, 53] on span "Topics" at bounding box center [180, 57] width 26 height 13
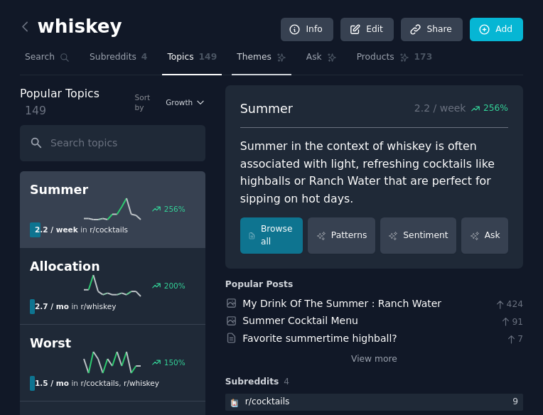
click at [237, 55] on span "Themes" at bounding box center [254, 57] width 35 height 13
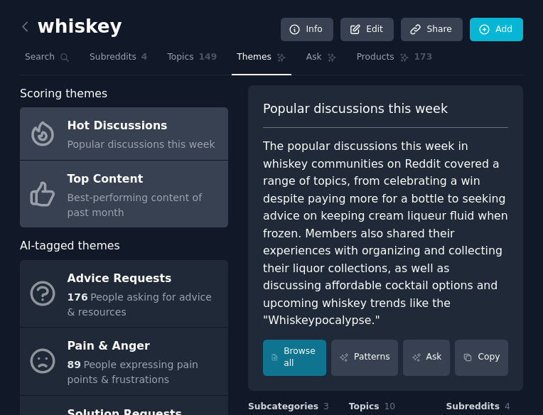
click at [203, 193] on span "Best-performing content of past month" at bounding box center [135, 205] width 135 height 26
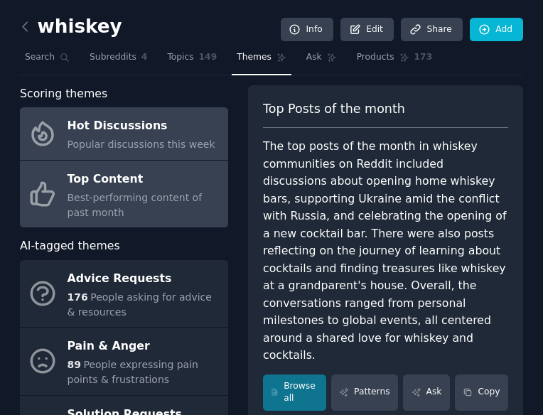
click at [158, 124] on div "Hot Discussions" at bounding box center [142, 126] width 148 height 23
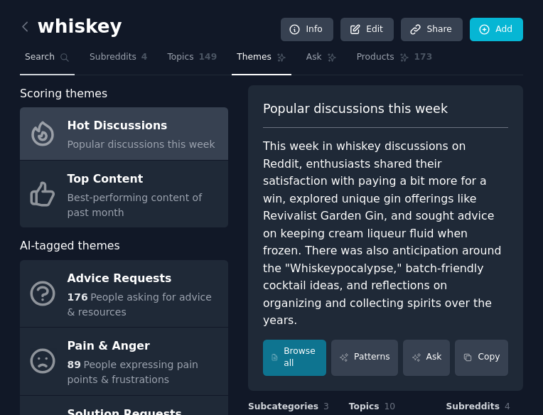
click at [44, 55] on span "Search" at bounding box center [40, 57] width 30 height 13
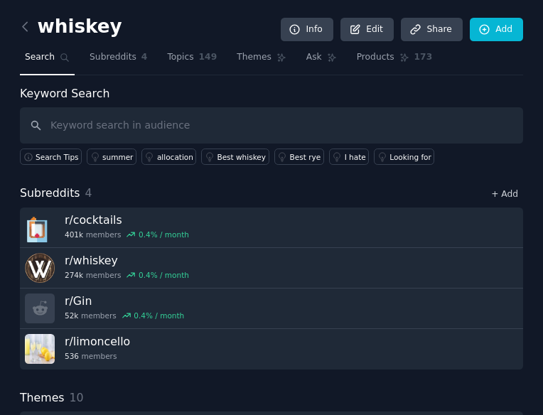
click at [512, 190] on link "+ Add" at bounding box center [504, 194] width 27 height 10
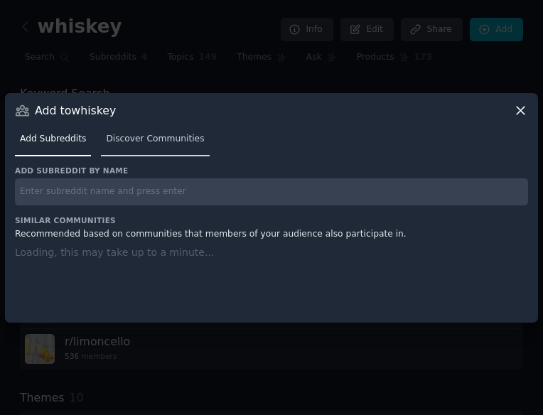
click at [102, 132] on link "Discover Communities" at bounding box center [155, 142] width 108 height 29
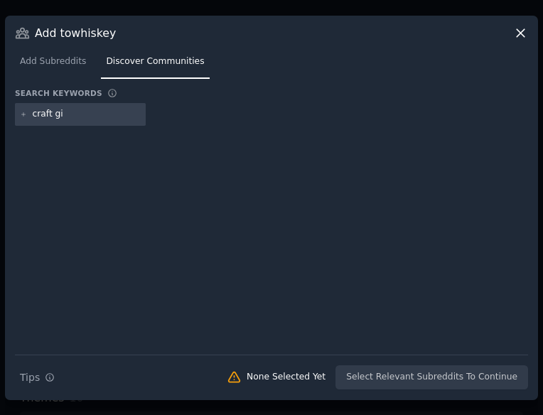
type input "craft gin"
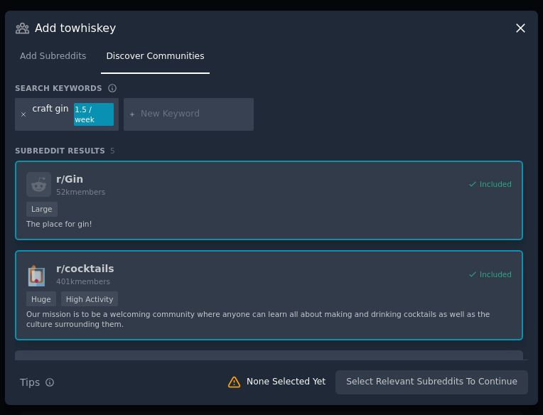
click at [23, 116] on icon at bounding box center [24, 115] width 8 height 8
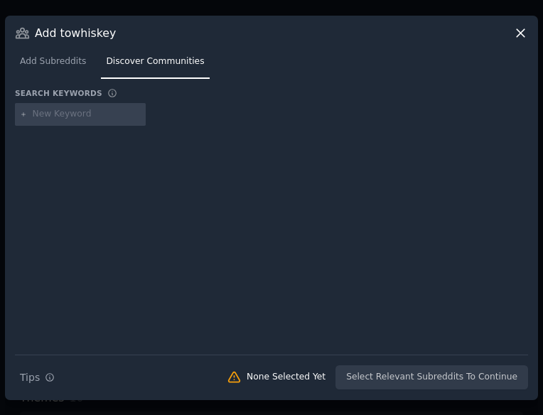
click at [54, 119] on input "text" at bounding box center [87, 114] width 108 height 13
type input "belgian gin"
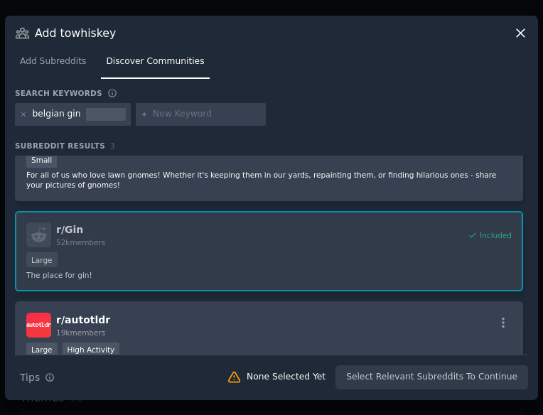
scroll to position [120, 0]
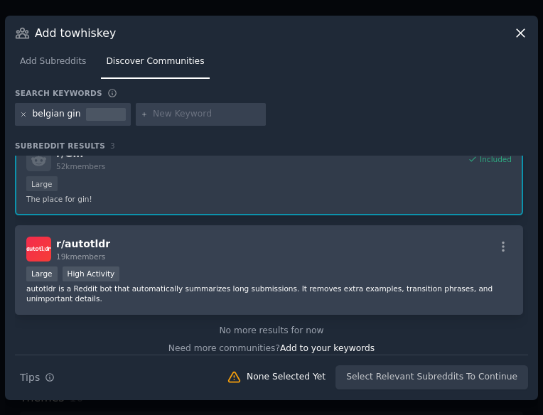
click at [21, 114] on icon at bounding box center [24, 115] width 8 height 8
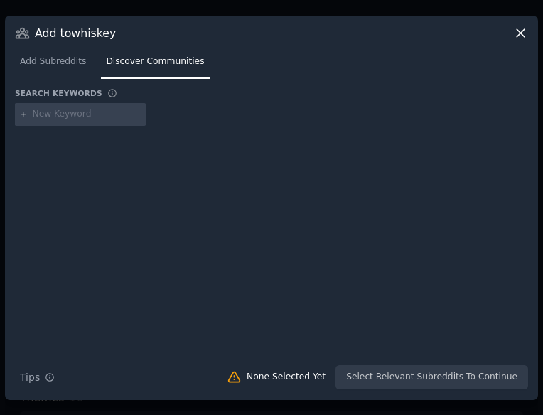
click at [68, 116] on input "text" at bounding box center [87, 114] width 108 height 13
type input "local distilllery"
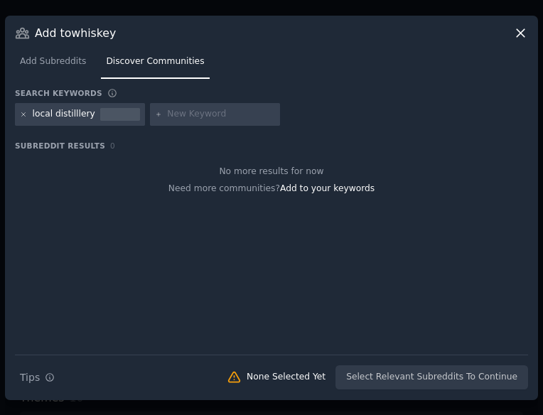
click at [22, 117] on icon at bounding box center [24, 115] width 8 height 8
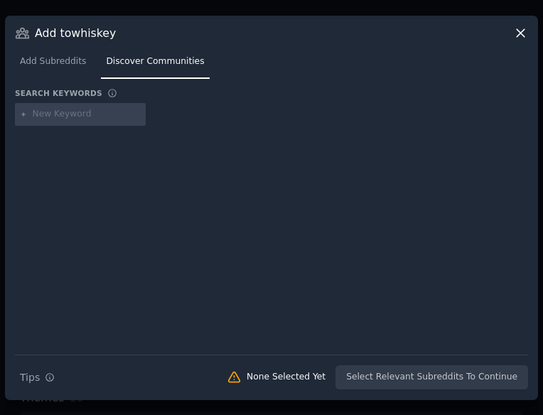
click at [519, 33] on icon at bounding box center [520, 33] width 15 height 15
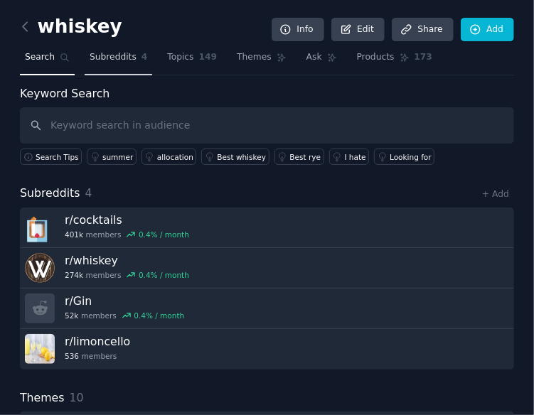
click at [113, 53] on span "Subreddits" at bounding box center [113, 57] width 47 height 13
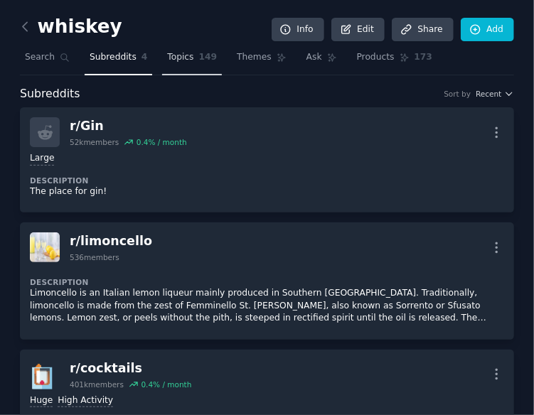
click at [182, 56] on span "Topics" at bounding box center [180, 57] width 26 height 13
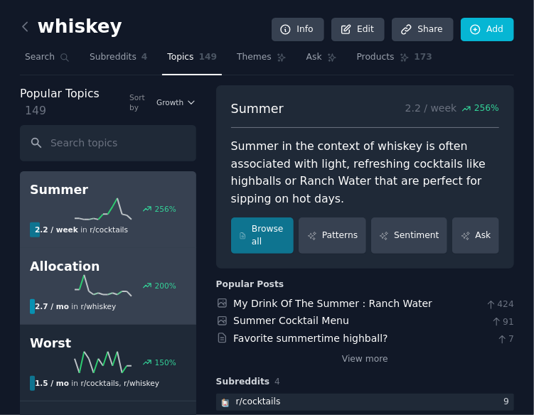
click at [123, 258] on h2 "Allocation" at bounding box center [108, 267] width 156 height 18
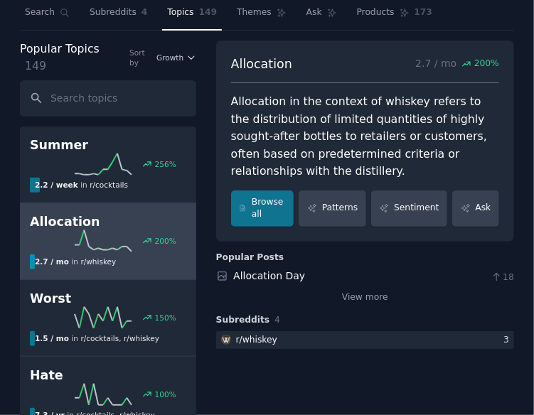
scroll to position [55, 0]
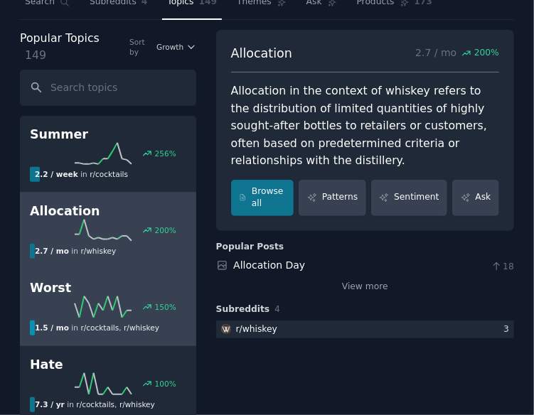
click at [127, 279] on h2 "Worst" at bounding box center [108, 288] width 156 height 18
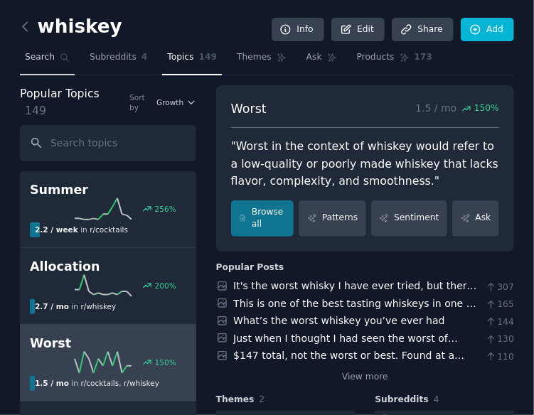
click at [50, 55] on span "Search" at bounding box center [40, 57] width 30 height 13
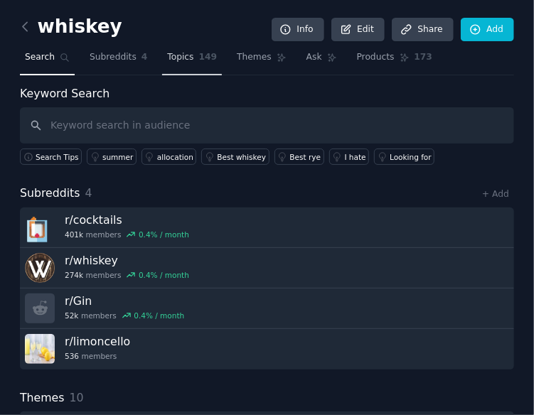
click at [172, 53] on span "Topics" at bounding box center [180, 57] width 26 height 13
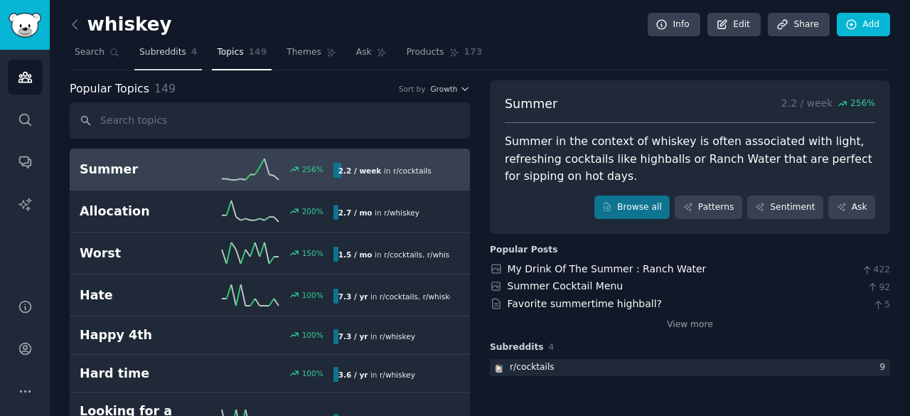
click at [176, 43] on link "Subreddits 4" at bounding box center [168, 55] width 68 height 29
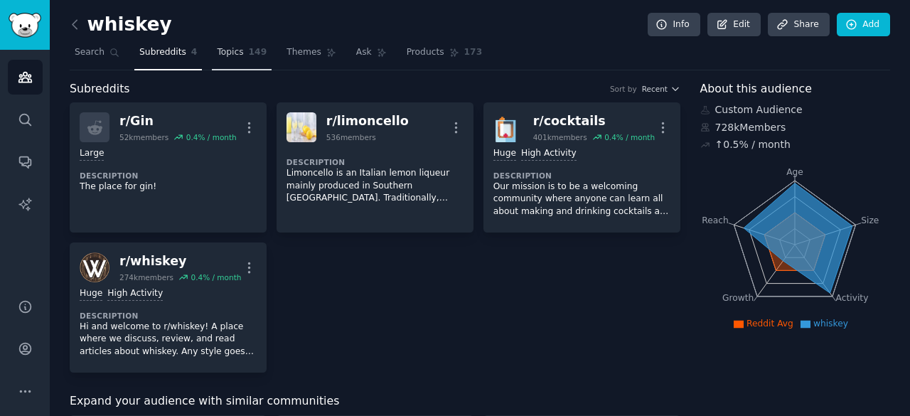
click at [228, 59] on link "Topics 149" at bounding box center [242, 55] width 60 height 29
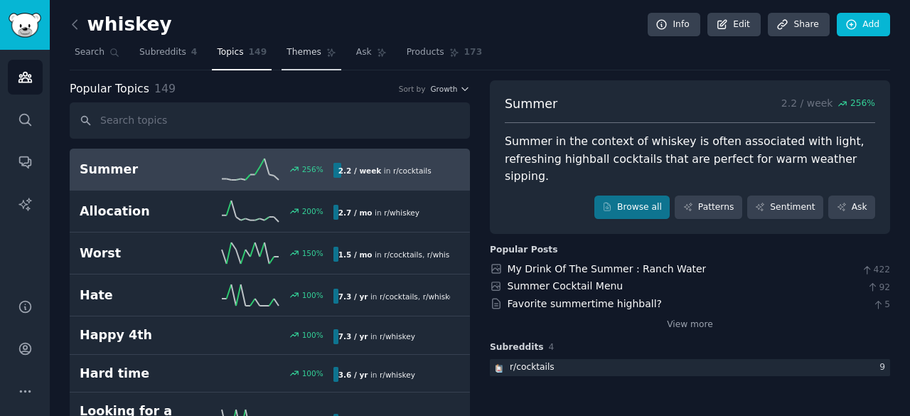
click at [300, 48] on span "Themes" at bounding box center [304, 52] width 35 height 13
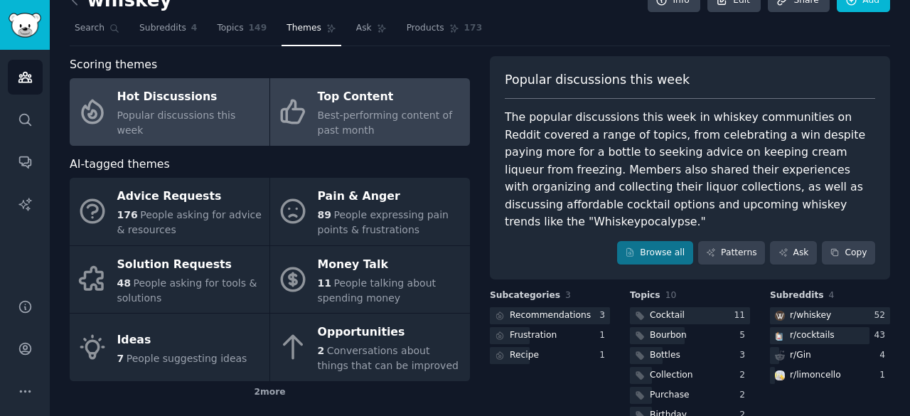
scroll to position [25, 0]
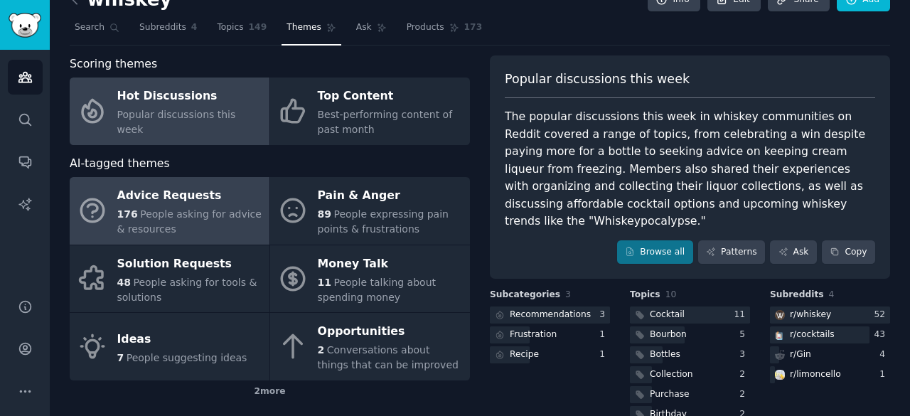
click at [235, 178] on link "Advice Requests 176 People asking for advice & resources" at bounding box center [170, 211] width 200 height 68
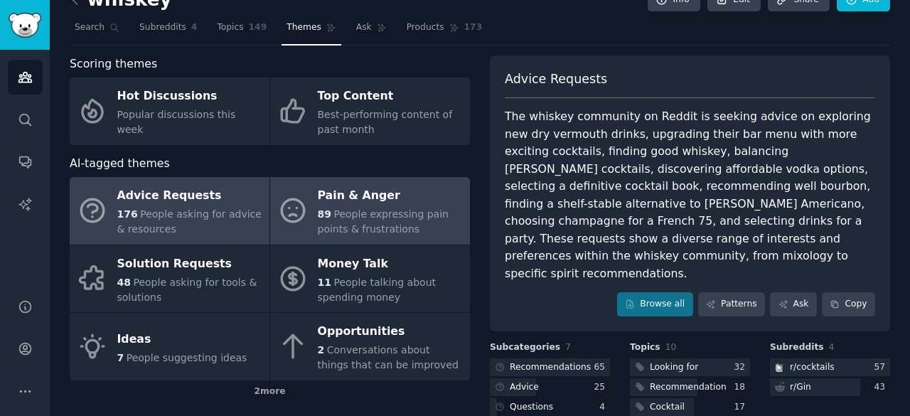
click at [333, 191] on div "Pain & Anger" at bounding box center [390, 196] width 145 height 23
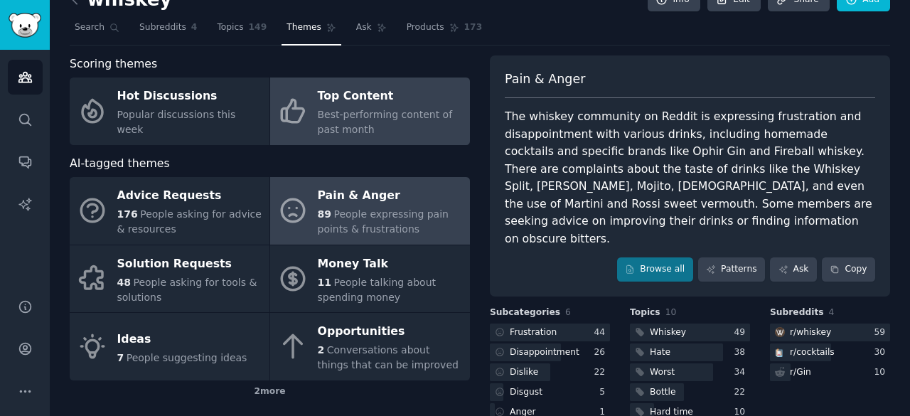
click at [304, 99] on icon at bounding box center [293, 111] width 30 height 30
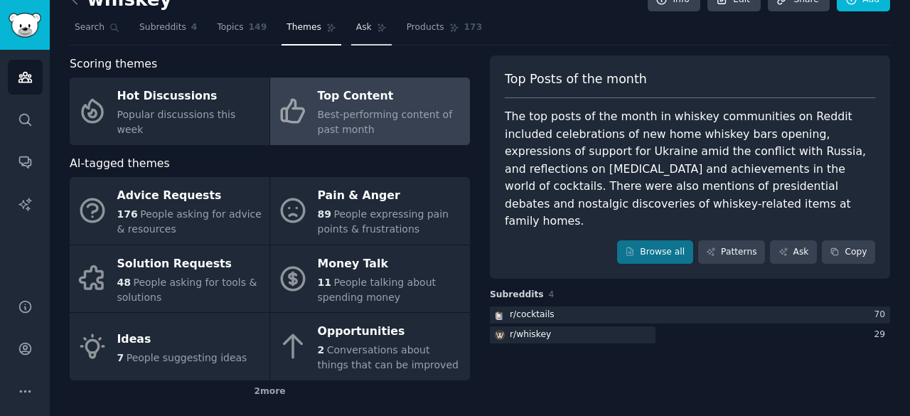
click at [377, 24] on icon at bounding box center [382, 28] width 10 height 10
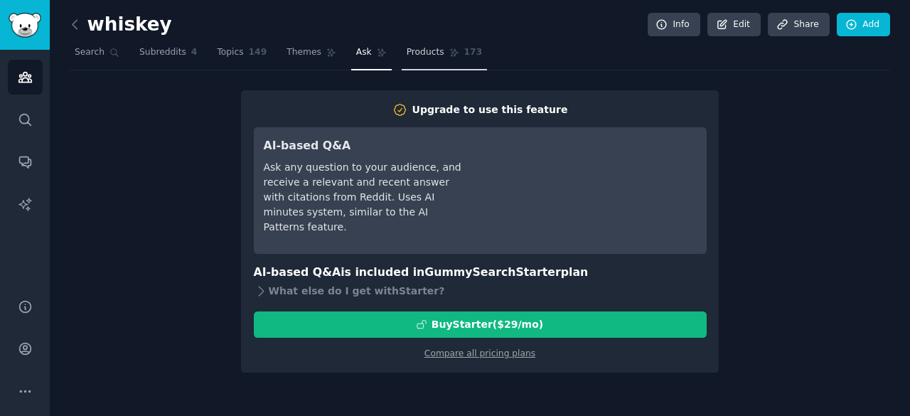
click at [407, 54] on span "Products" at bounding box center [426, 52] width 38 height 13
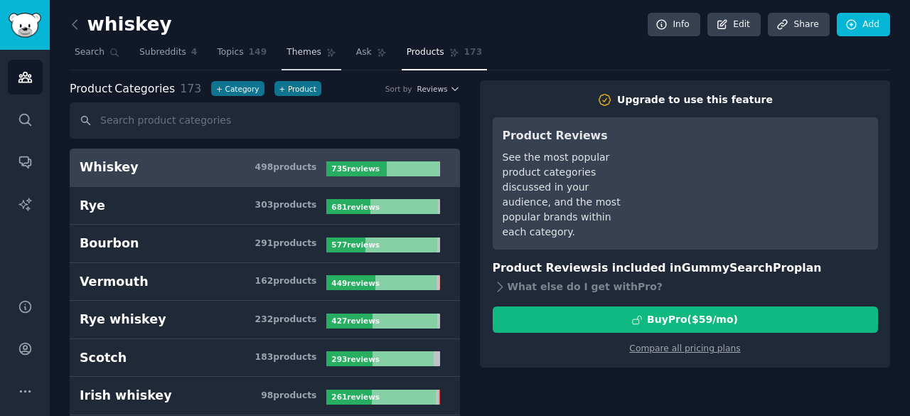
click at [301, 60] on link "Themes" at bounding box center [312, 55] width 60 height 29
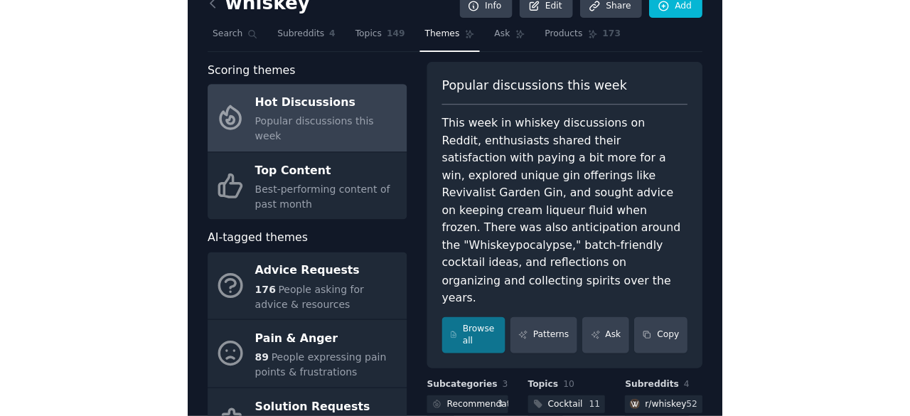
scroll to position [25, 0]
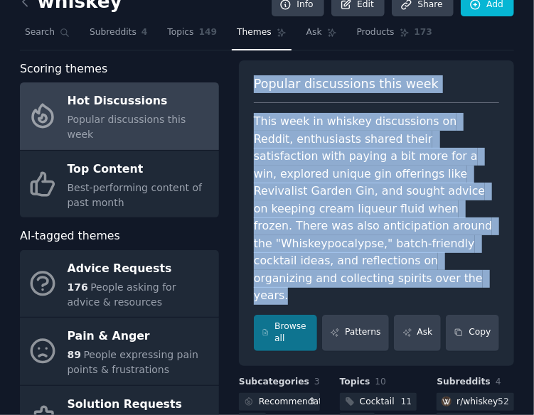
drag, startPoint x: 263, startPoint y: 83, endPoint x: 471, endPoint y: 257, distance: 270.6
click at [471, 257] on div "Popular discussions this week This week in whiskey discussions on Reddit, enthu…" at bounding box center [376, 213] width 275 height 306
copy div "Popular discussions this week This week in whiskey discussions on Reddit, enthu…"
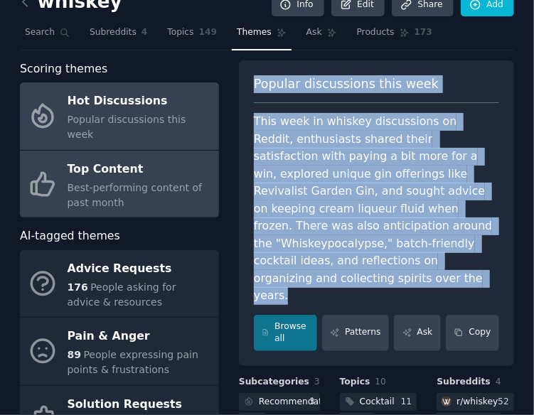
click at [119, 182] on span "Best-performing content of past month" at bounding box center [135, 195] width 135 height 26
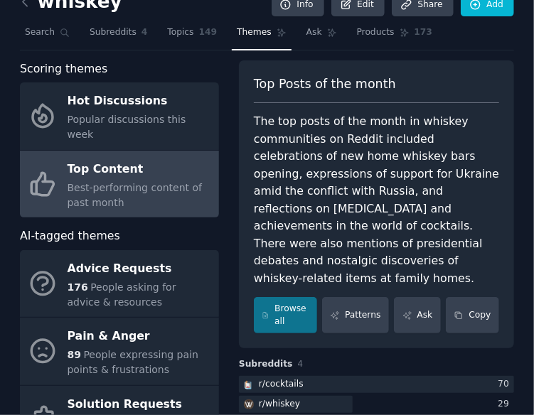
drag, startPoint x: 265, startPoint y: 82, endPoint x: 493, endPoint y: 264, distance: 291.4
click at [493, 264] on div "Top Posts of the month The top posts of the month in whiskey communities on Red…" at bounding box center [376, 204] width 275 height 289
copy div "op Posts of the month The top posts of the month in whiskey communities on Redd…"
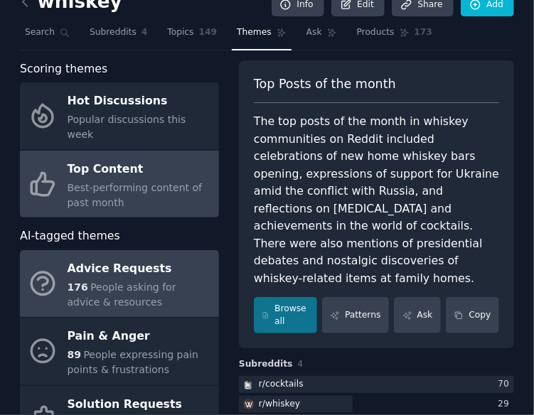
click at [145, 290] on div "176 People asking for advice & resources" at bounding box center [140, 295] width 144 height 30
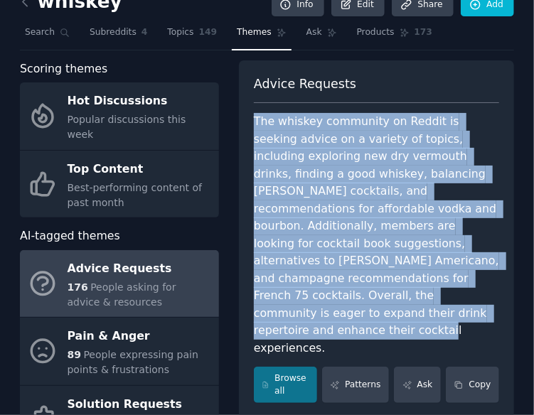
drag, startPoint x: 262, startPoint y: 114, endPoint x: 398, endPoint y: 314, distance: 241.4
click at [398, 314] on div "Advice Requests The whiskey community on Reddit is seeking advice on a variety …" at bounding box center [376, 239] width 275 height 358
copy div "The whiskey community on Reddit is seeking advice on a variety of topics, inclu…"
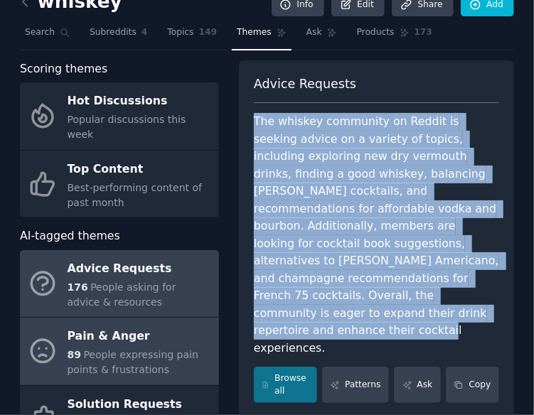
click at [138, 348] on div "89 People expressing pain points & frustrations" at bounding box center [140, 363] width 144 height 30
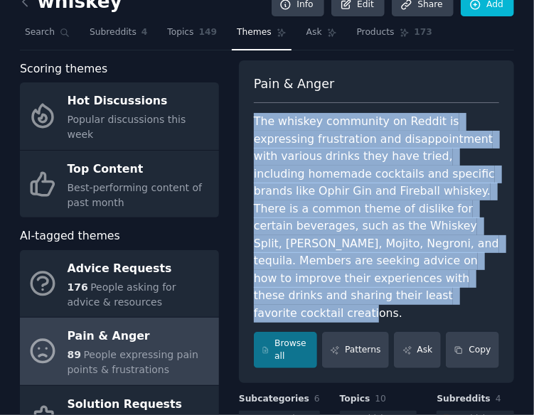
drag, startPoint x: 262, startPoint y: 117, endPoint x: 476, endPoint y: 309, distance: 287.0
click at [476, 309] on div "The whiskey community on Reddit is expressing frustration and disappointment wi…" at bounding box center [376, 217] width 245 height 209
copy div "The whiskey community on Reddit is expressing frustration and disappointment wi…"
